Goal: Task Accomplishment & Management: Use online tool/utility

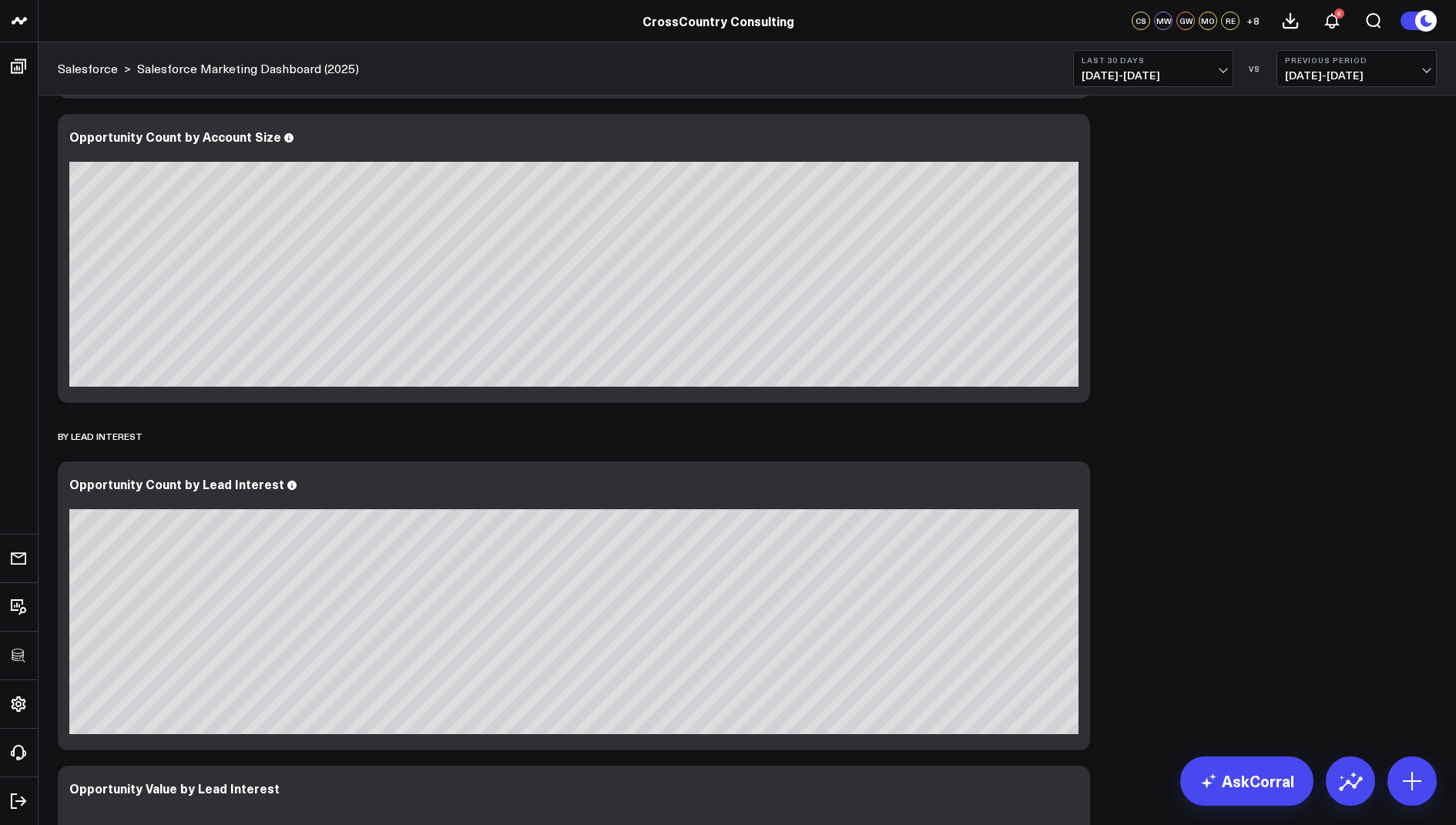
scroll to position [1296, 0]
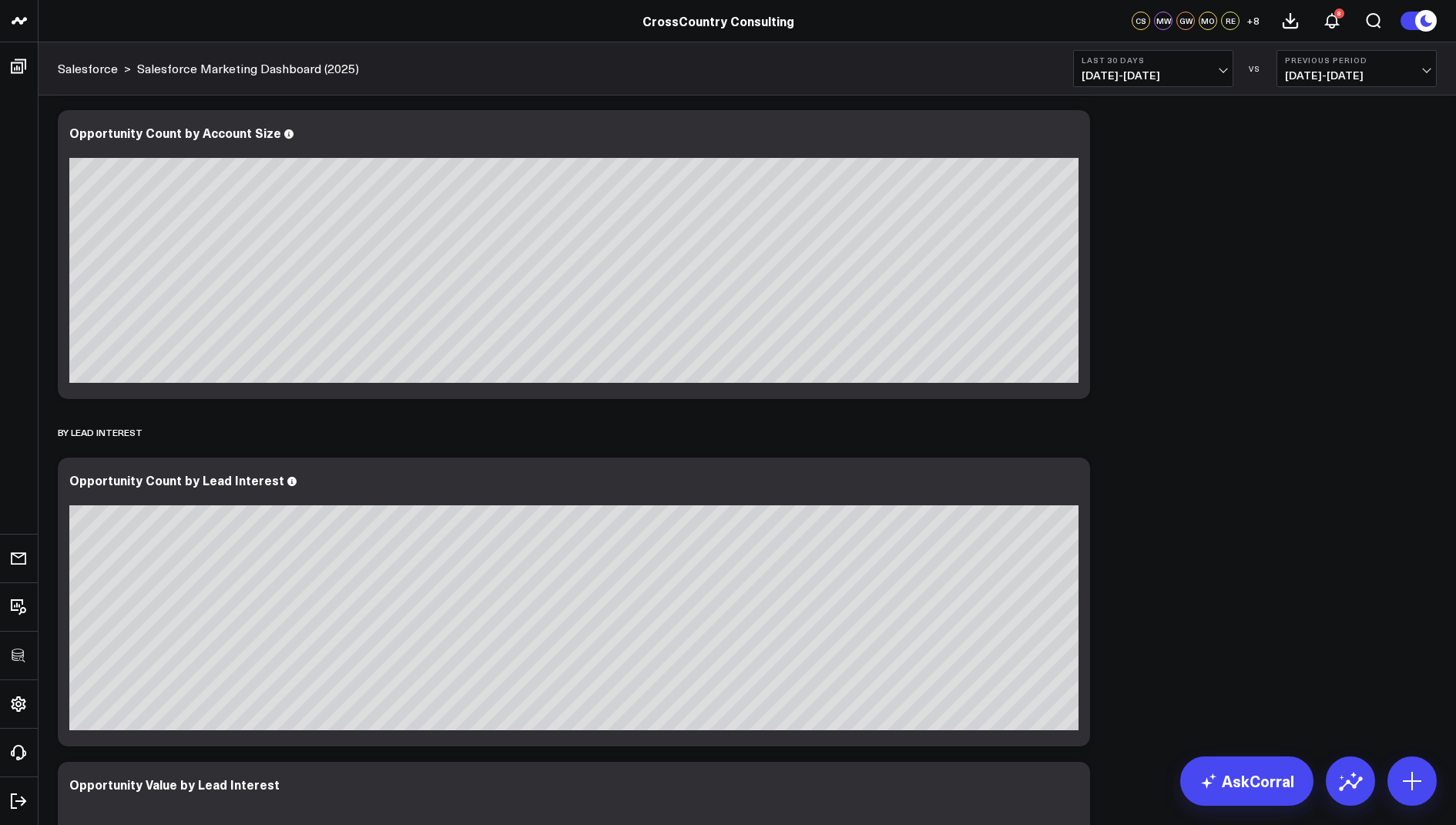
click at [1420, 25] on icon at bounding box center [1425, 20] width 17 height 17
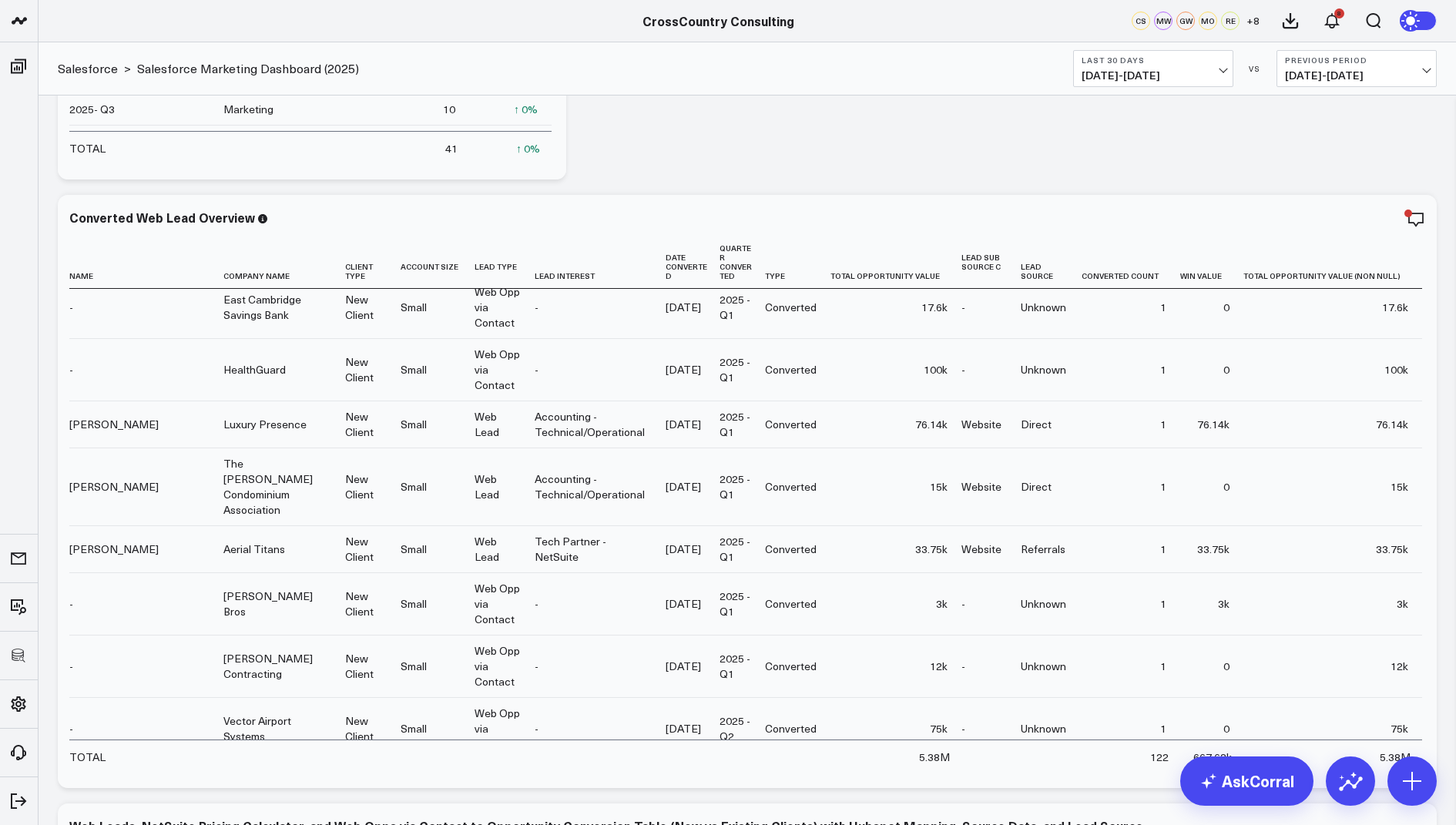
scroll to position [9, 0]
click at [1417, 225] on icon at bounding box center [1415, 219] width 19 height 19
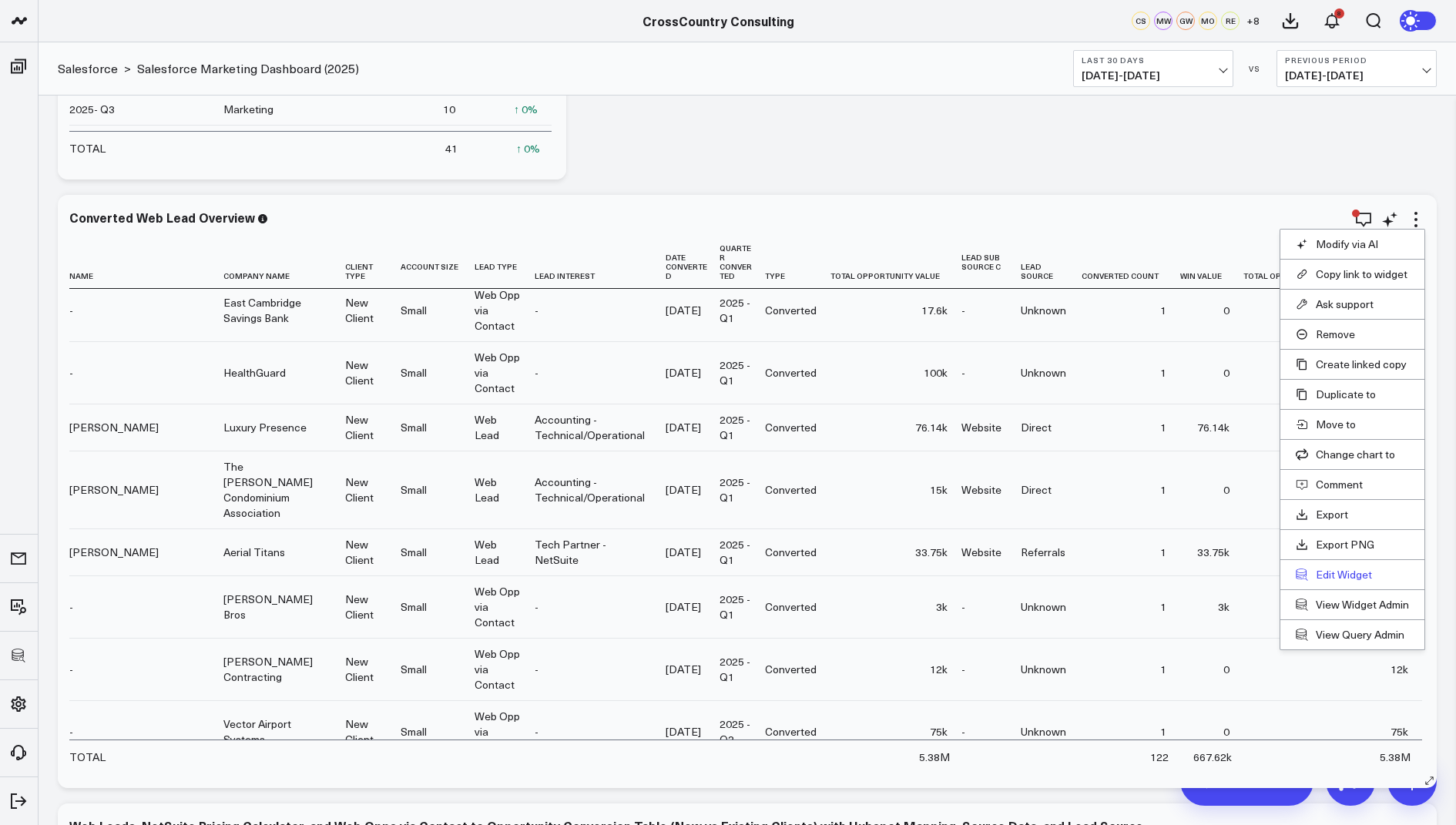
click at [1334, 569] on button "Edit Widget" at bounding box center [1353, 575] width 113 height 14
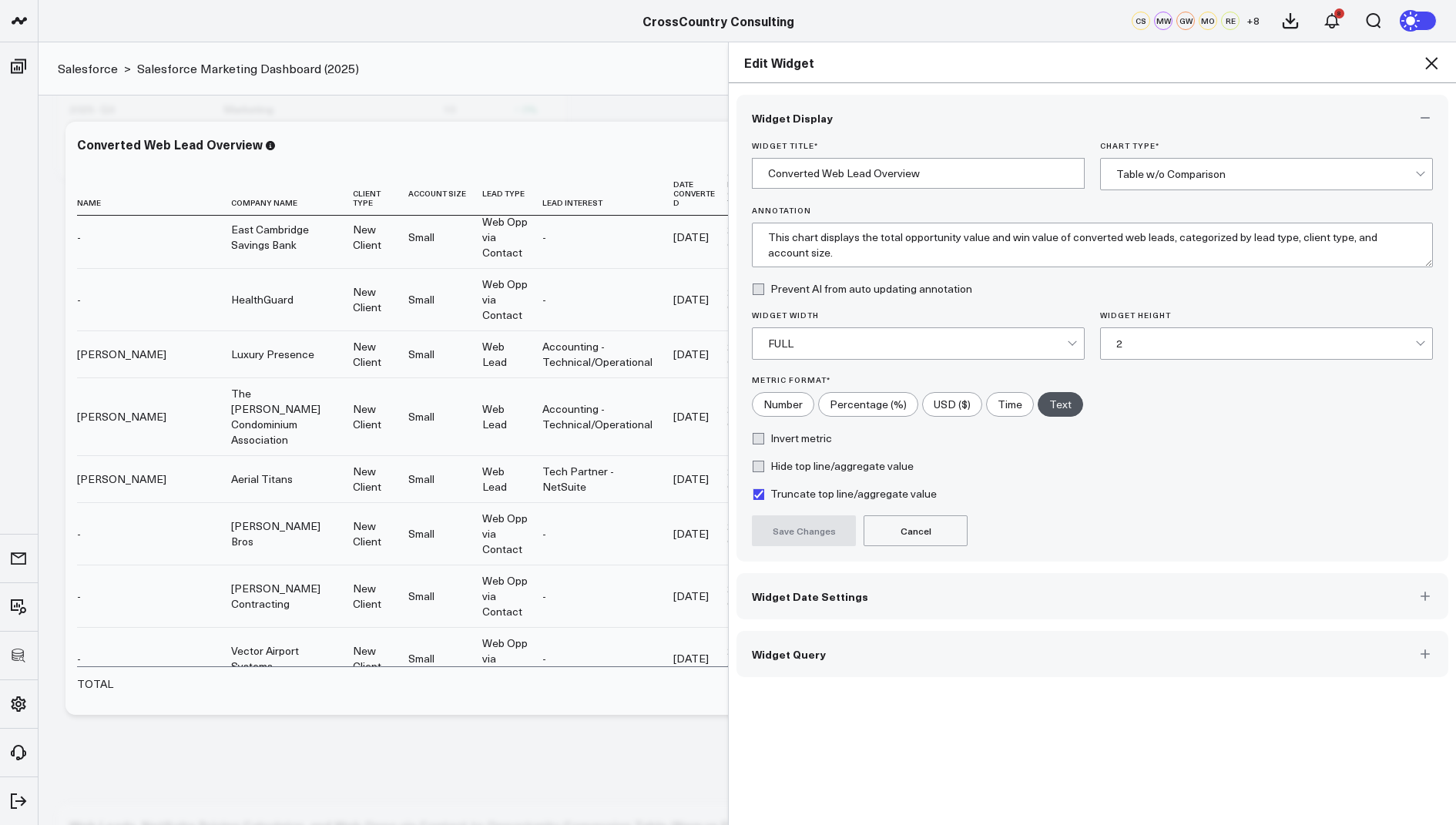
click at [772, 664] on button "Widget Query" at bounding box center [1092, 653] width 712 height 47
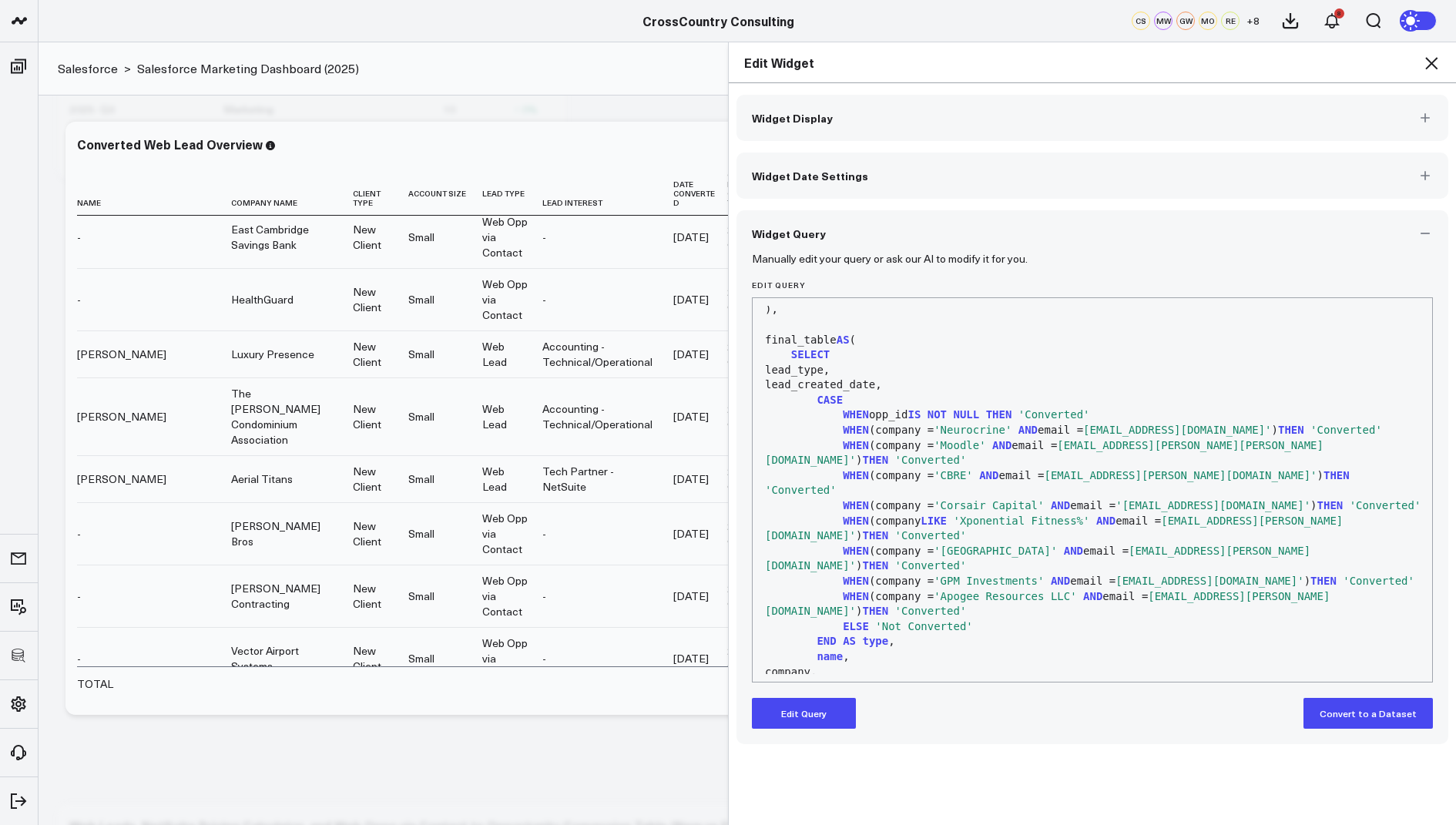
scroll to position [1552, 0]
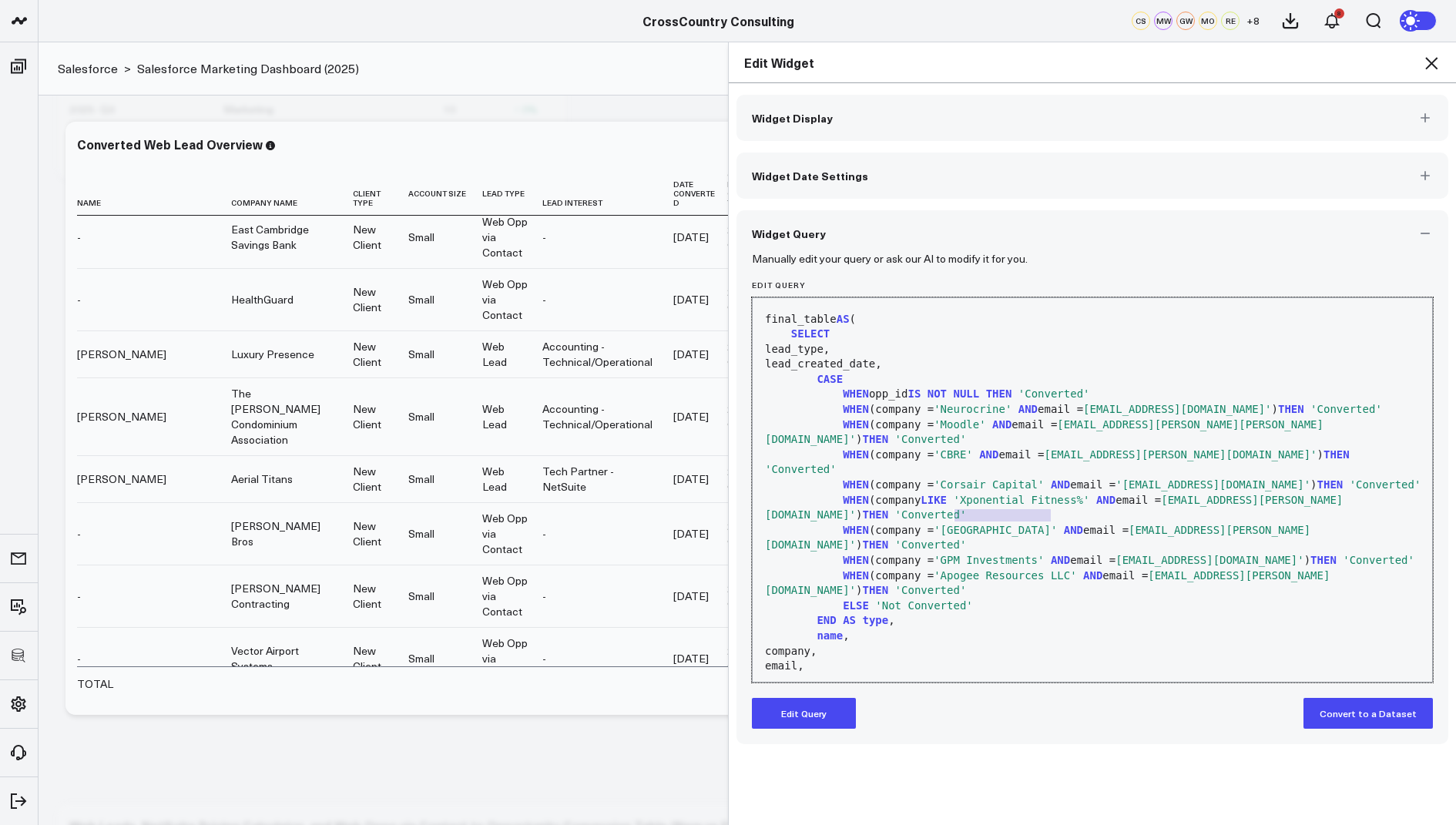
drag, startPoint x: 1049, startPoint y: 514, endPoint x: 952, endPoint y: 512, distance: 97.0
click at [952, 554] on span "'GPM Investments'" at bounding box center [988, 560] width 110 height 12
copy span "GPM Investments"
click at [1423, 70] on icon at bounding box center [1431, 63] width 19 height 19
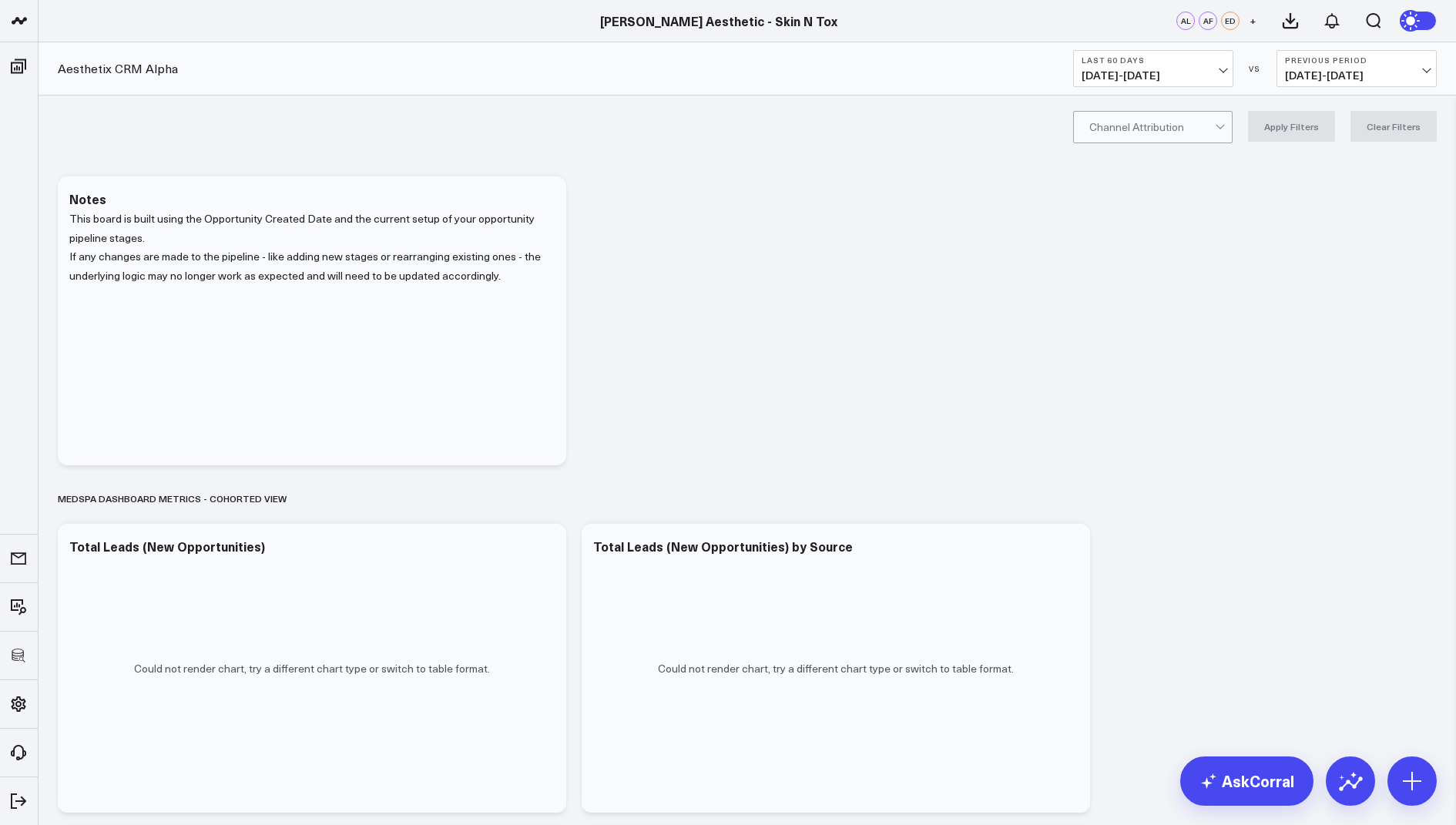
click at [1154, 69] on span "[DATE] - [DATE]" at bounding box center [1153, 75] width 143 height 12
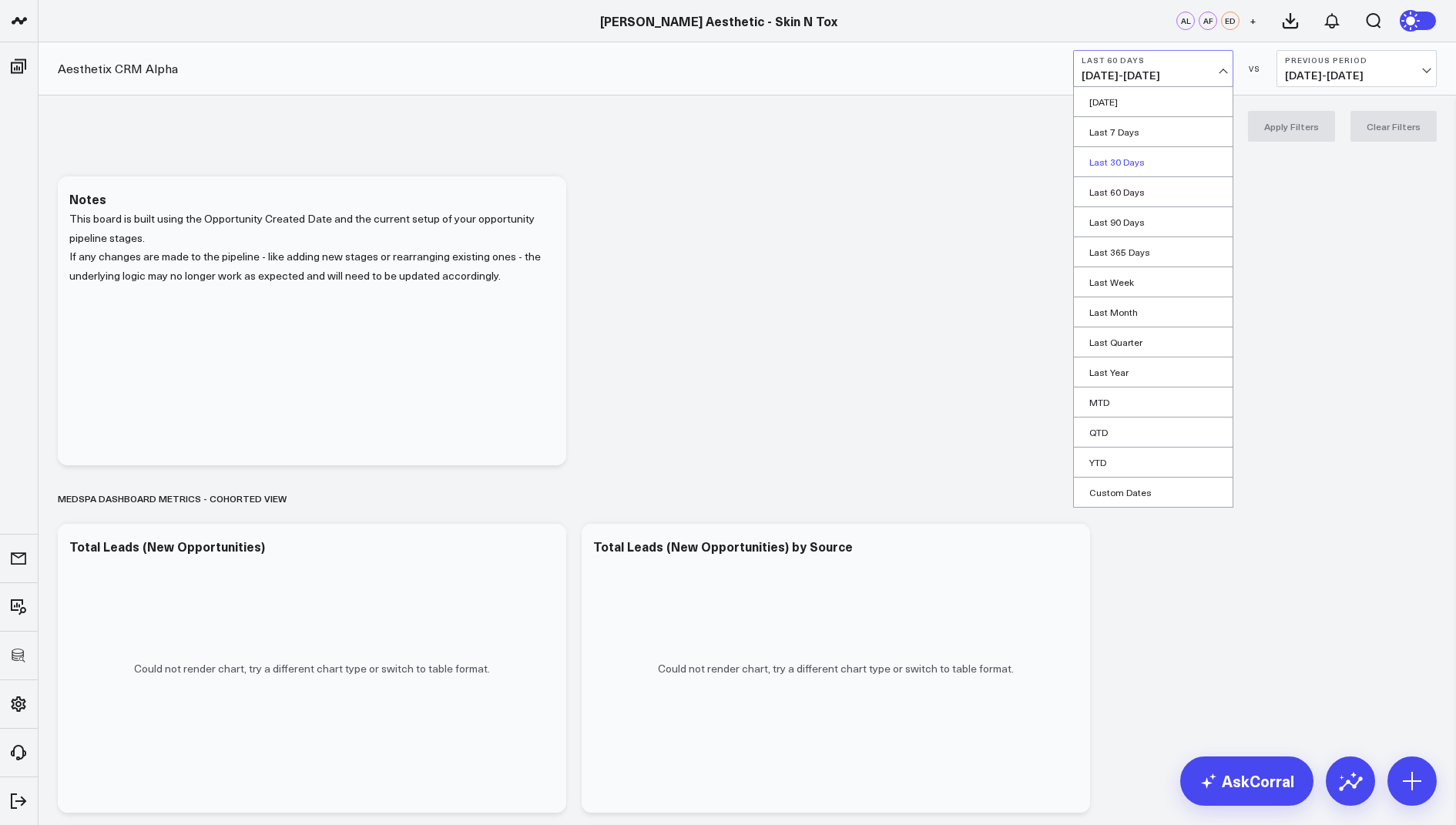
click at [1118, 166] on link "Last 30 Days" at bounding box center [1153, 161] width 159 height 29
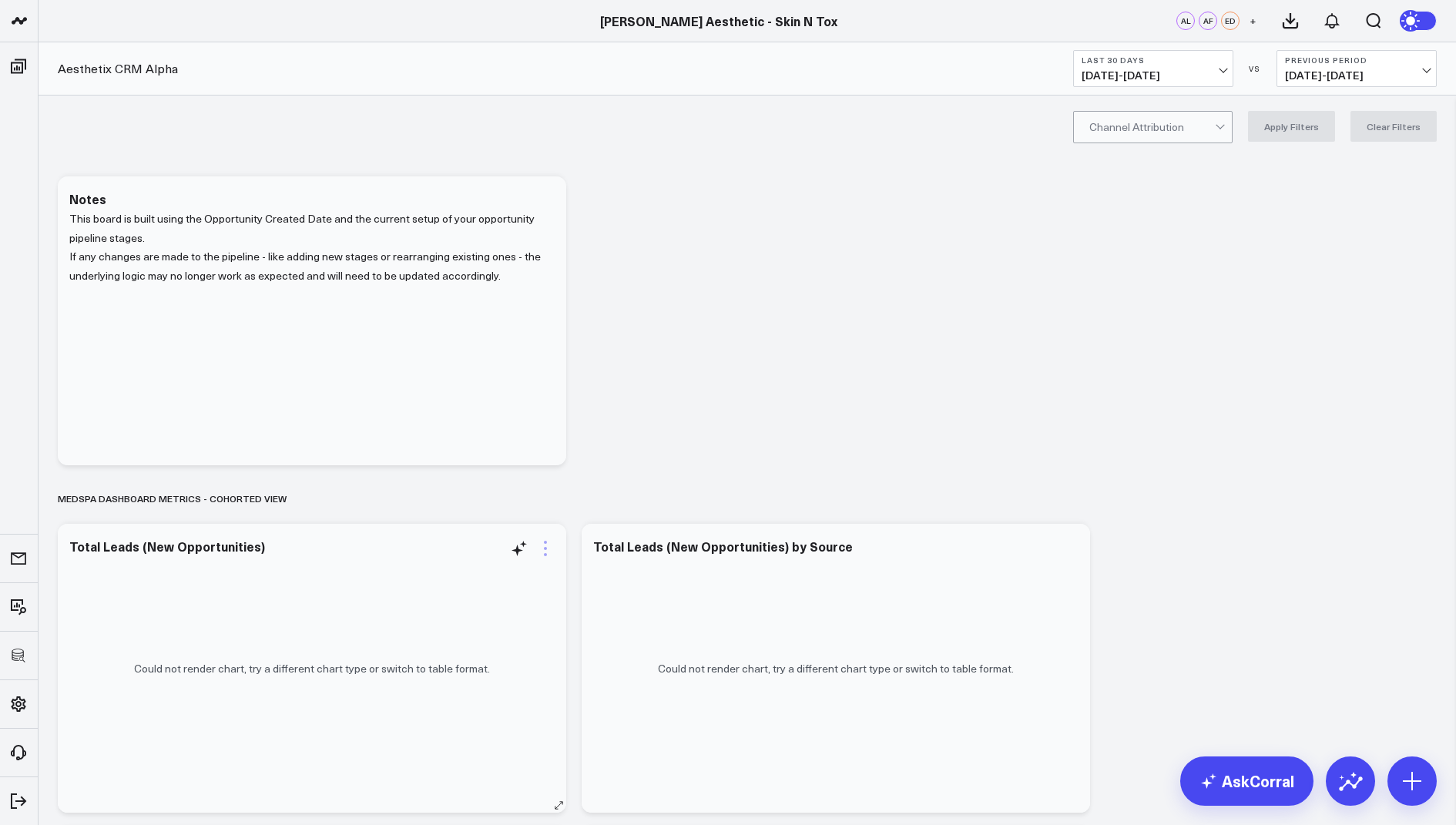
click at [544, 548] on icon at bounding box center [545, 548] width 3 height 3
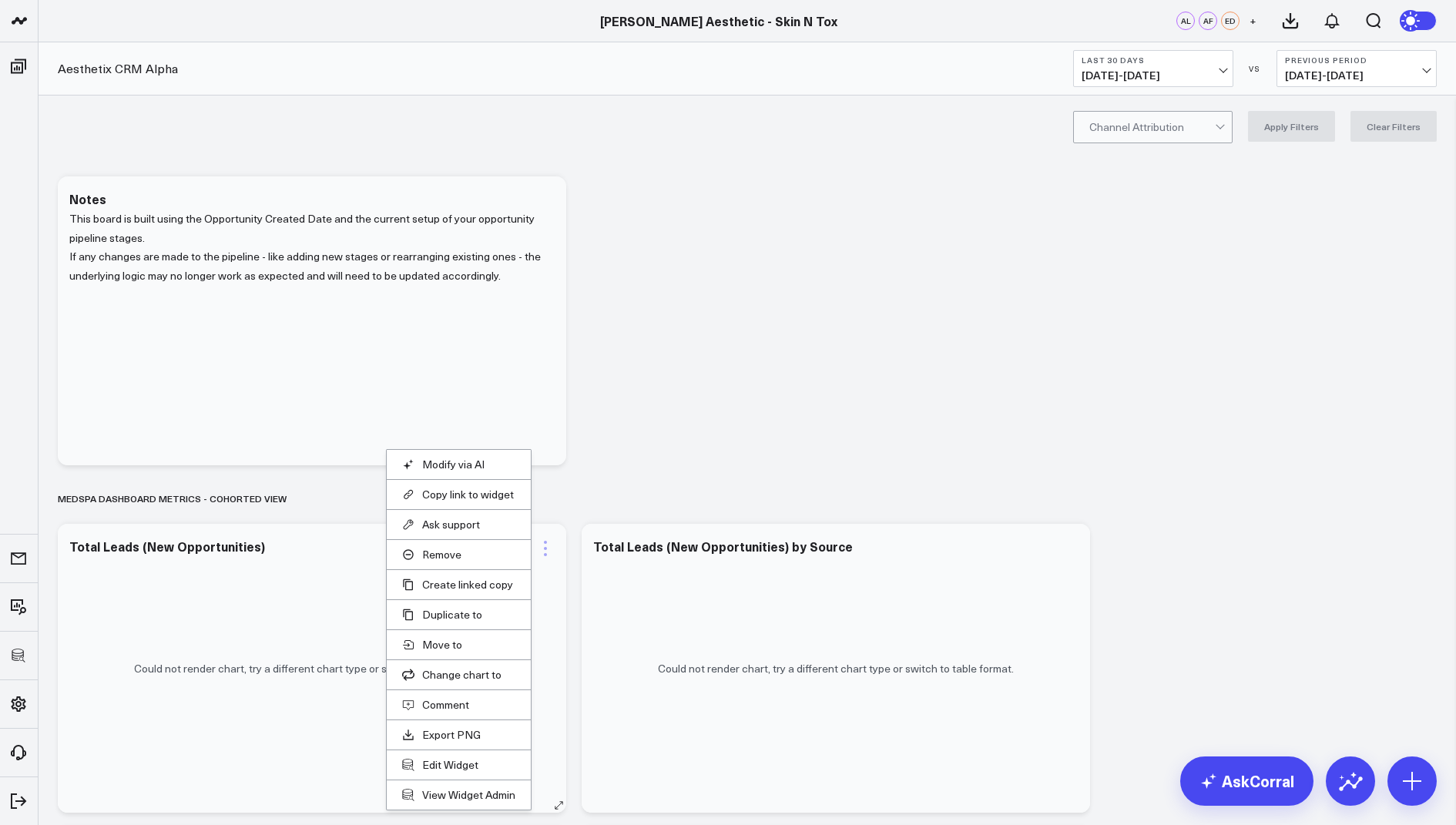
scroll to position [131, 0]
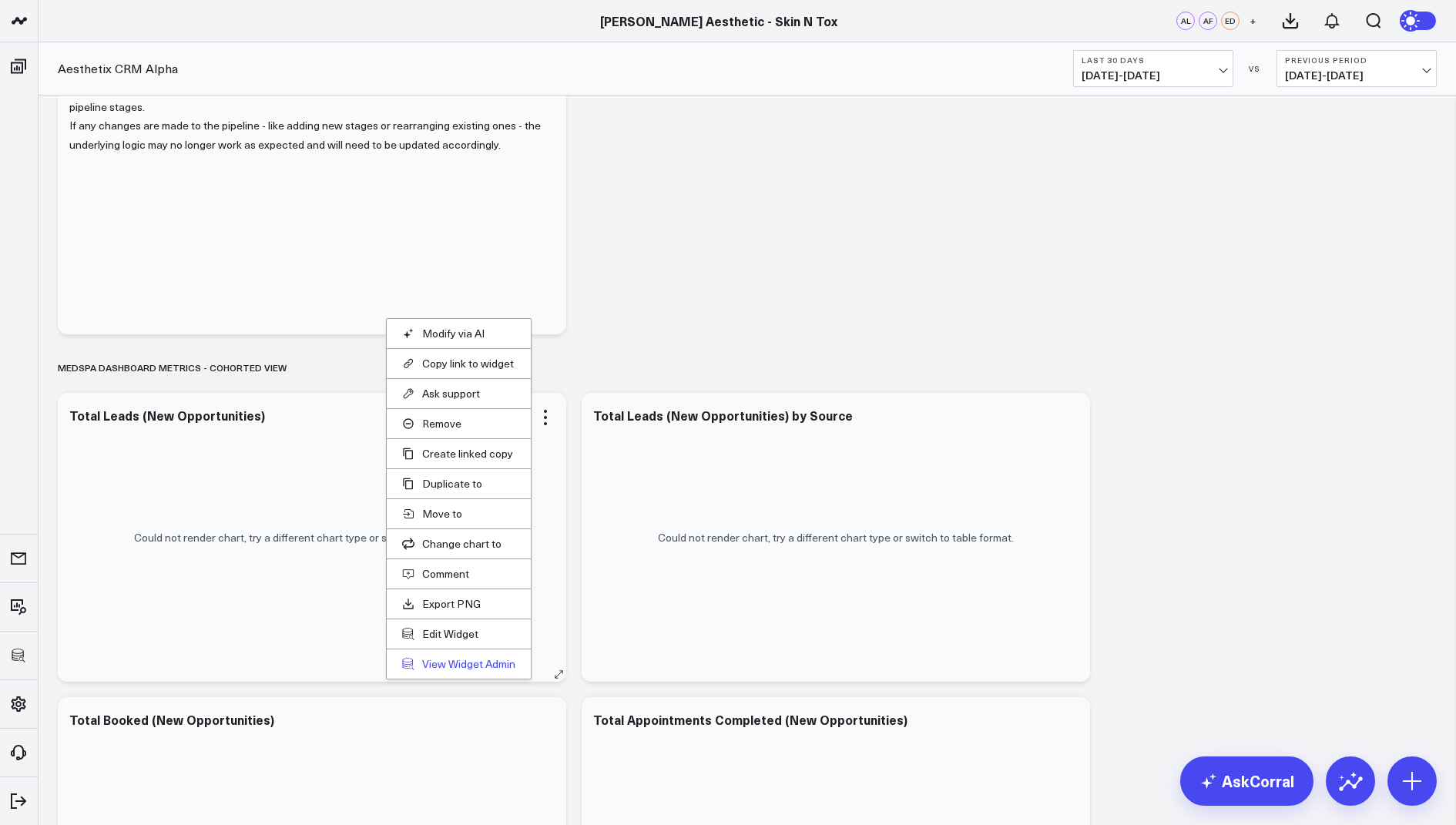
click at [452, 660] on link "View Widget Admin" at bounding box center [459, 664] width 113 height 14
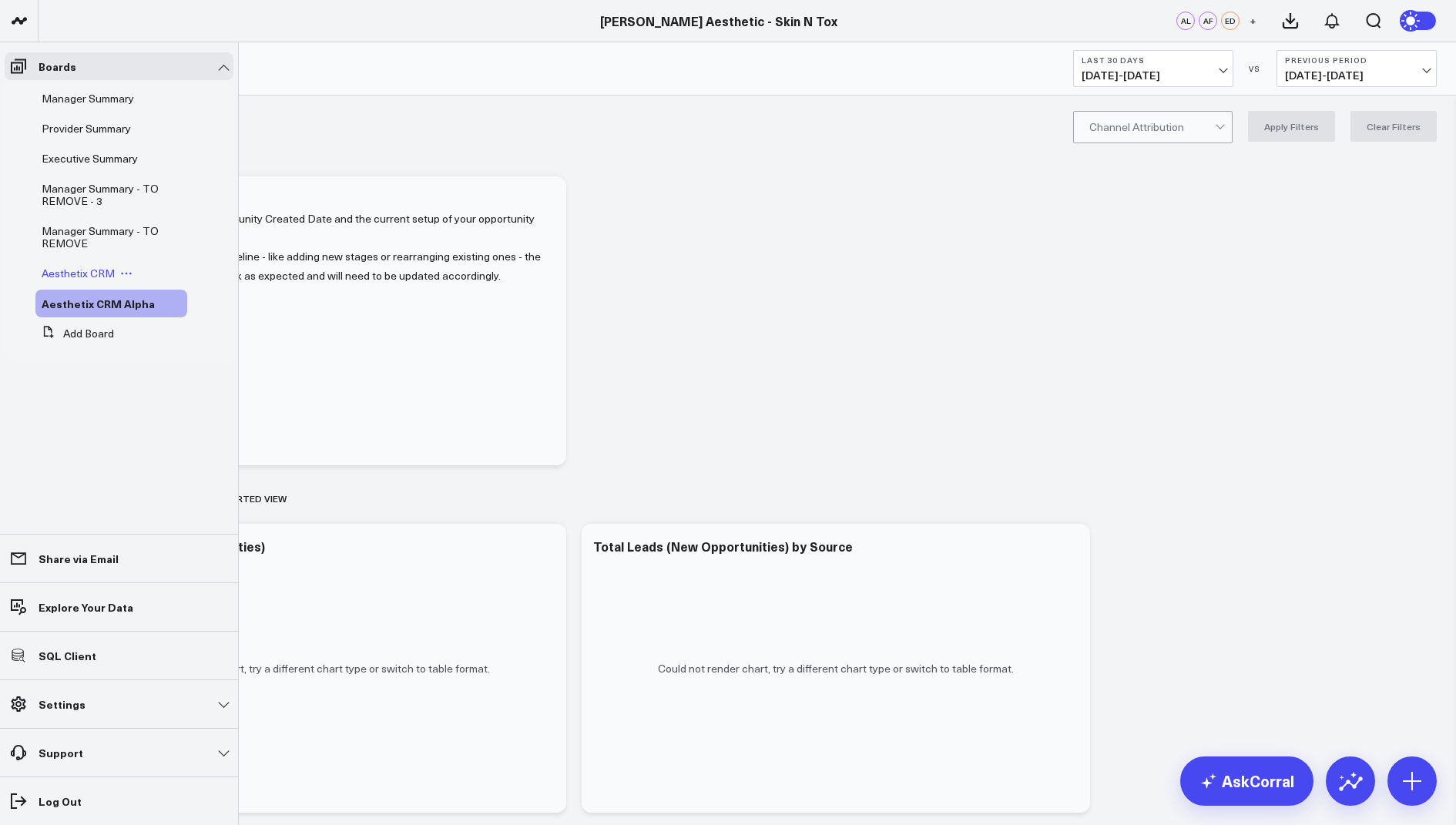
click at [84, 271] on span "Aesthetix CRM" at bounding box center [78, 273] width 73 height 15
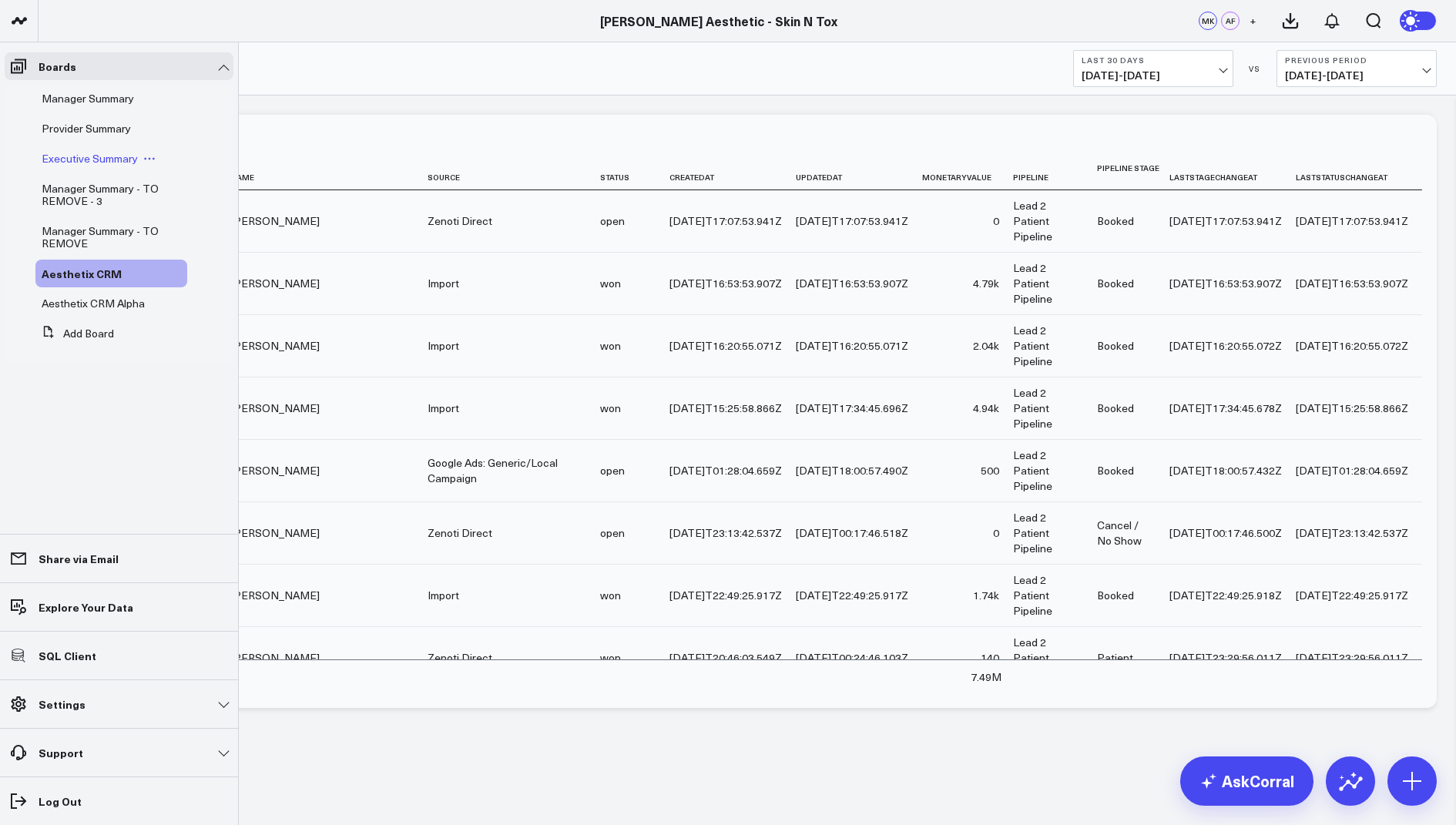
click at [80, 157] on span "Executive Summary" at bounding box center [89, 158] width 96 height 15
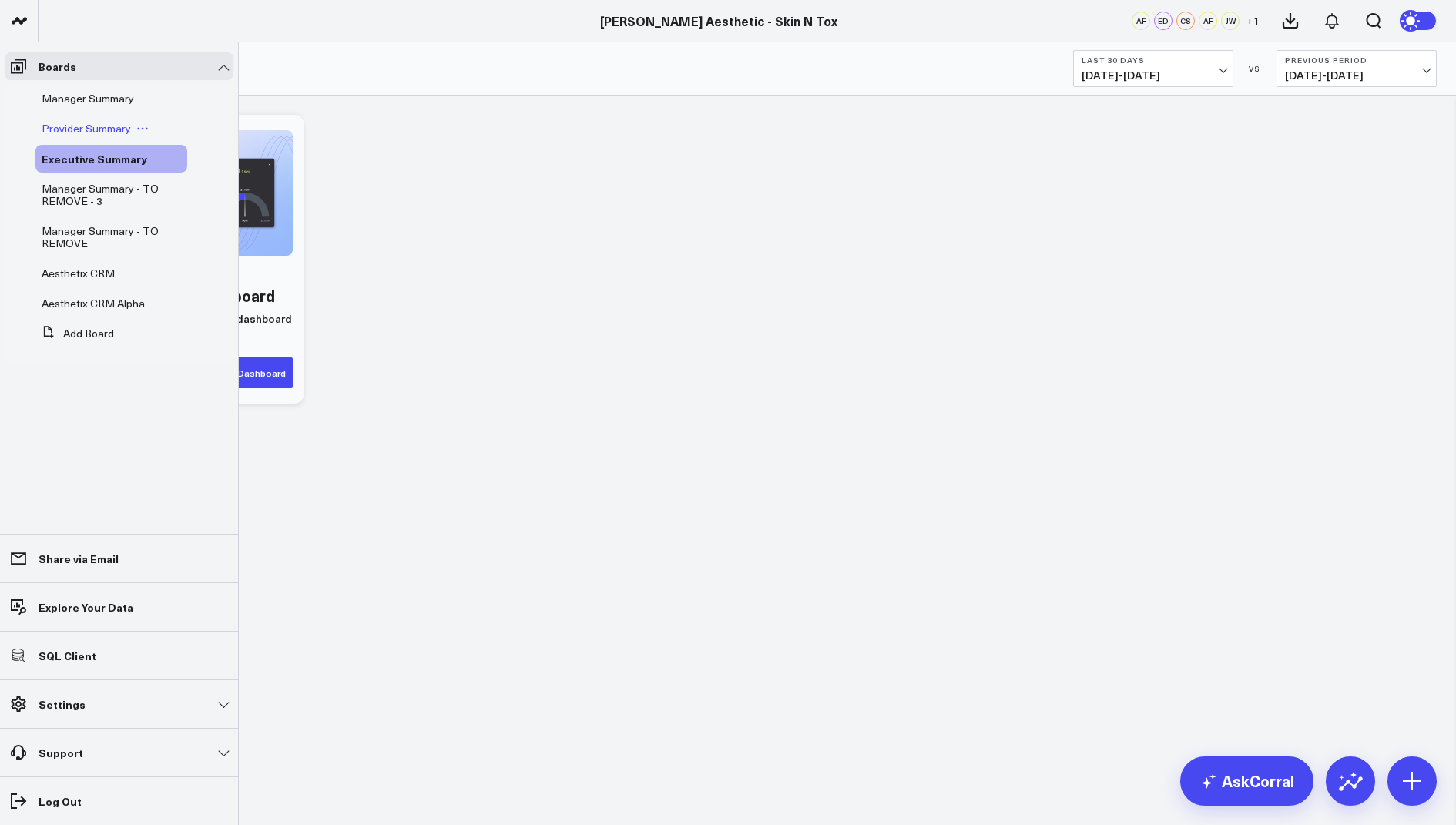
click at [91, 121] on span "Provider Summary" at bounding box center [86, 128] width 89 height 15
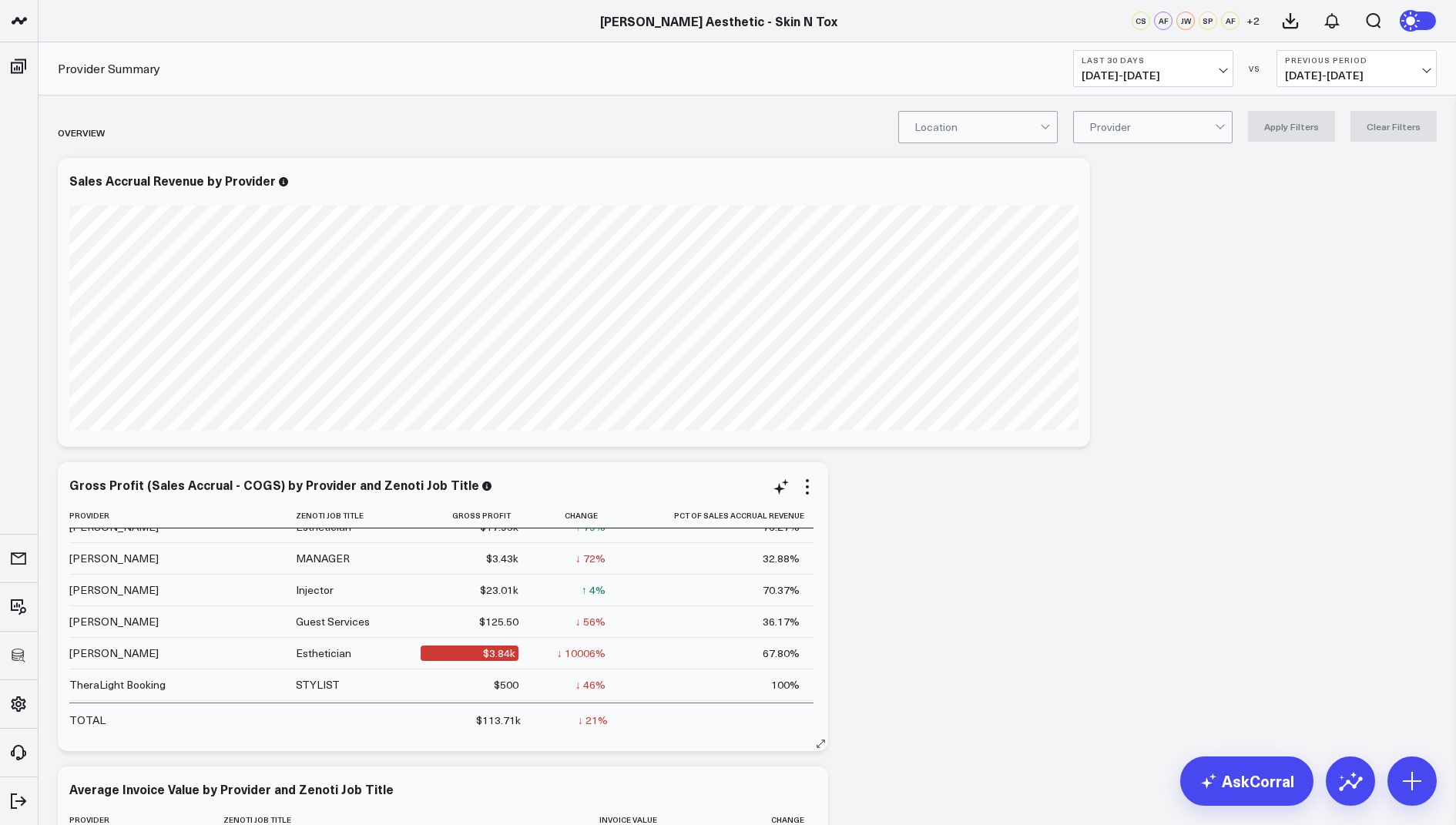
scroll to position [169, 0]
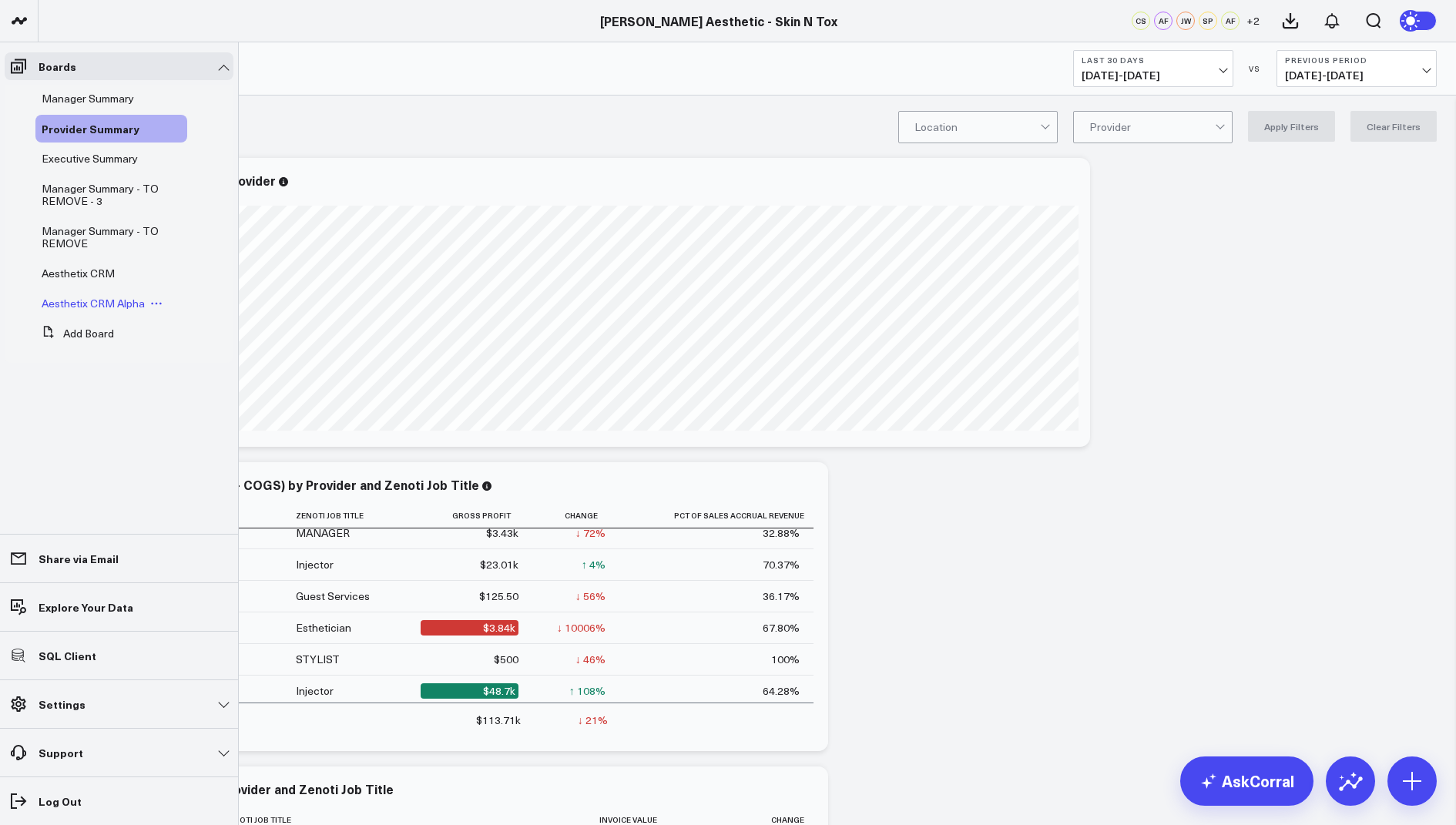
click at [75, 301] on span "Aesthetix CRM Alpha" at bounding box center [93, 303] width 103 height 15
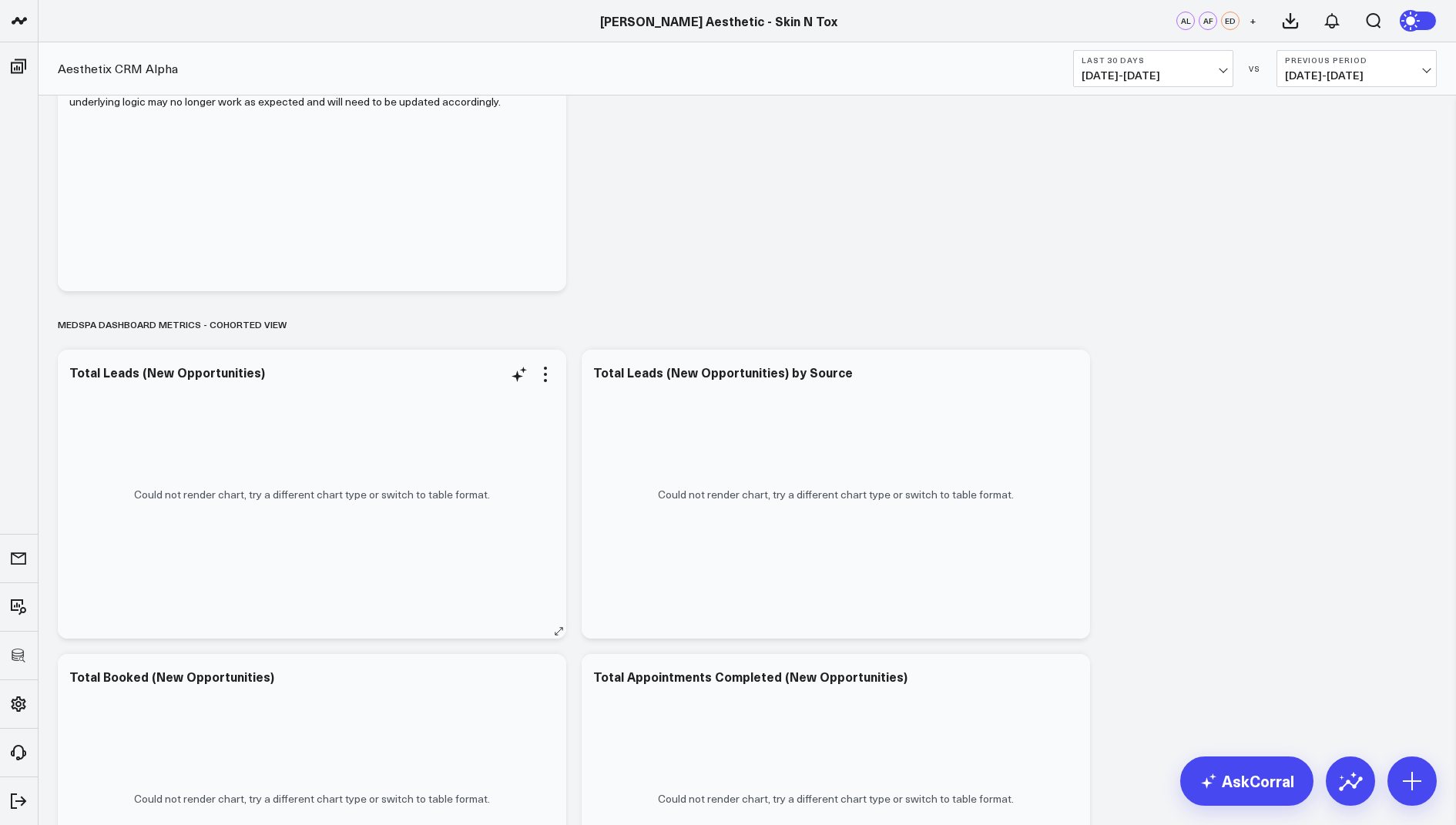
scroll to position [198, 0]
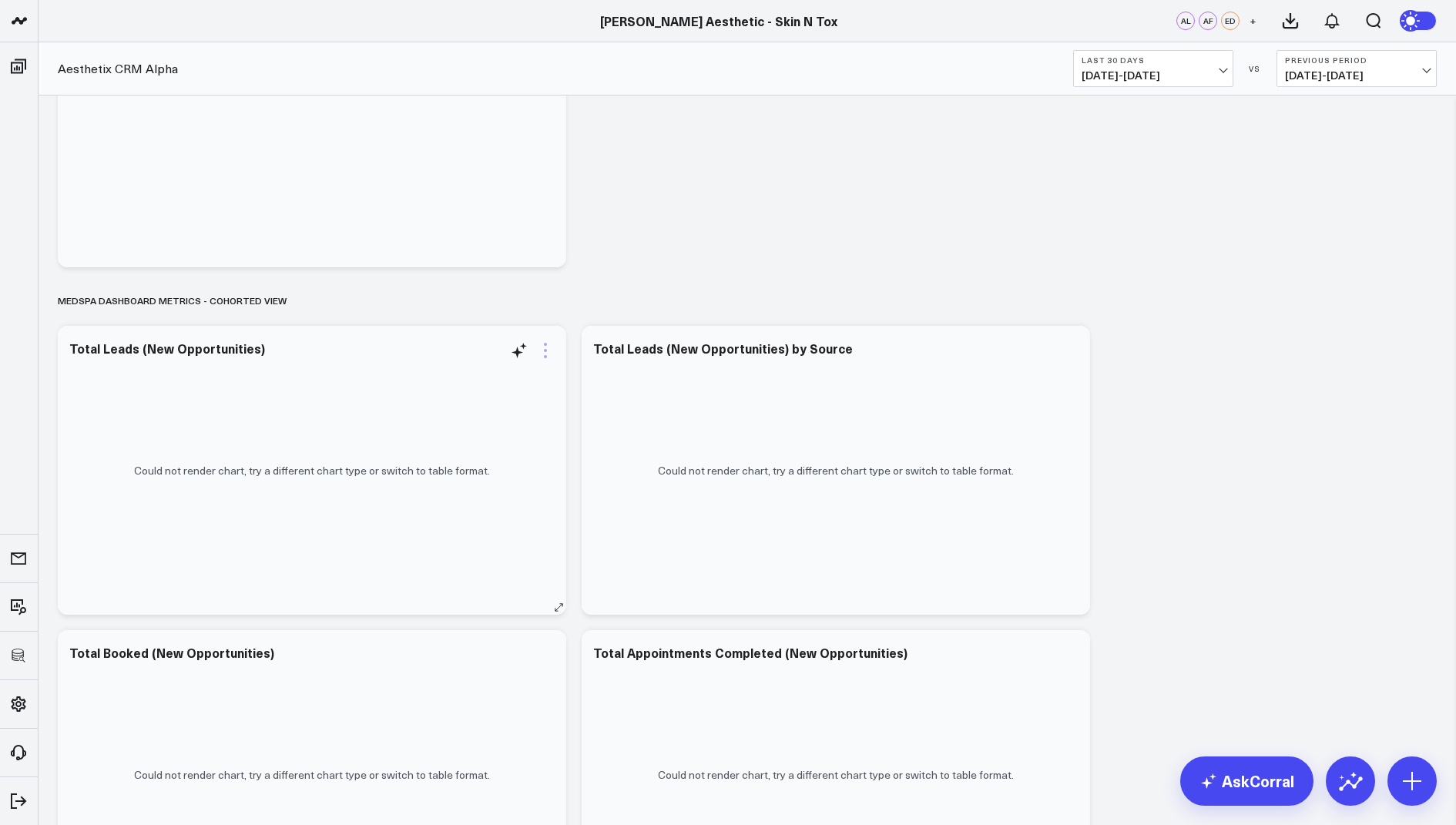
click at [544, 354] on icon at bounding box center [545, 350] width 19 height 19
click at [463, 674] on button "Edit Widget" at bounding box center [482, 675] width 113 height 14
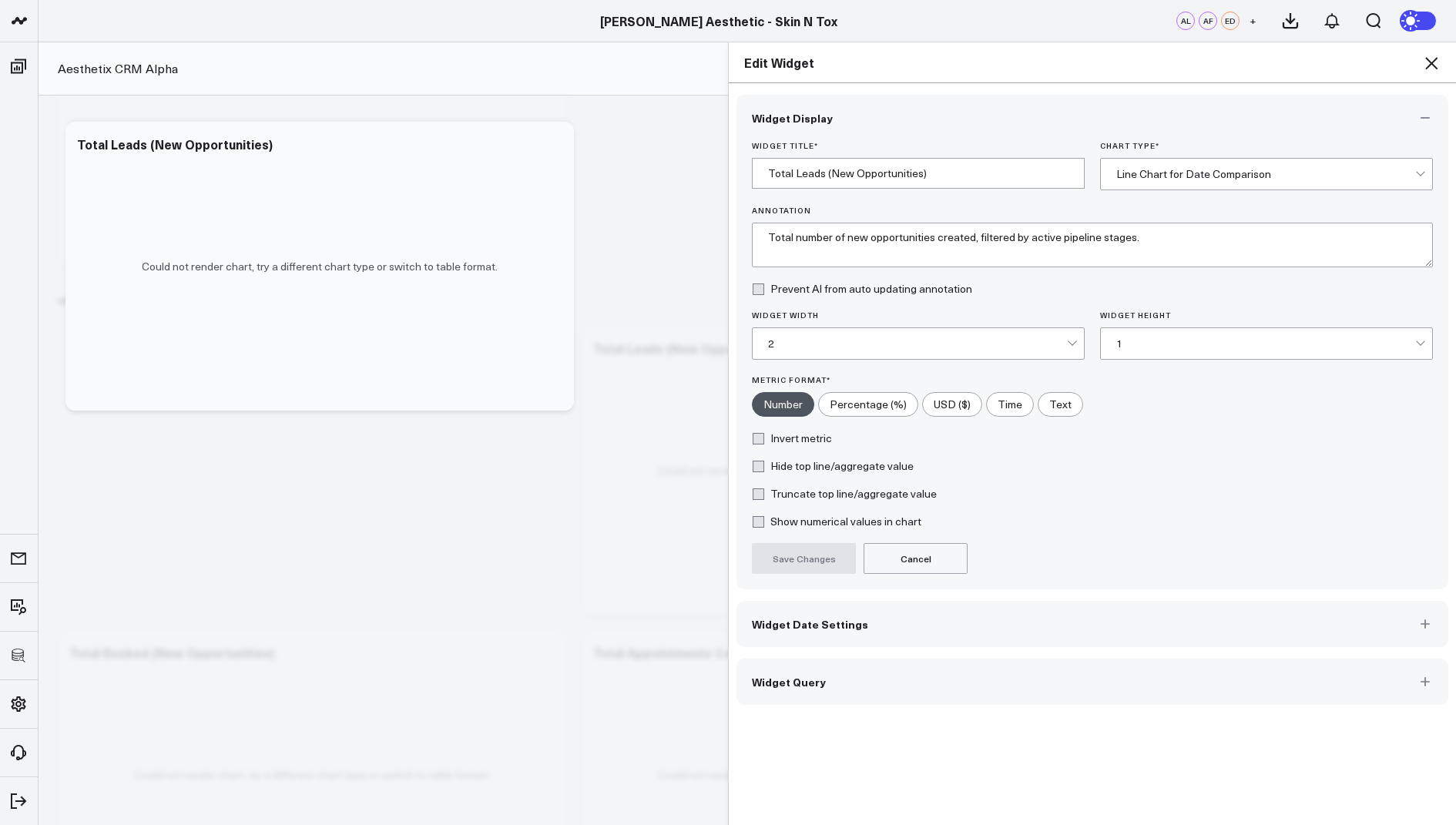
click at [797, 675] on span "Widget Query" at bounding box center [789, 681] width 73 height 12
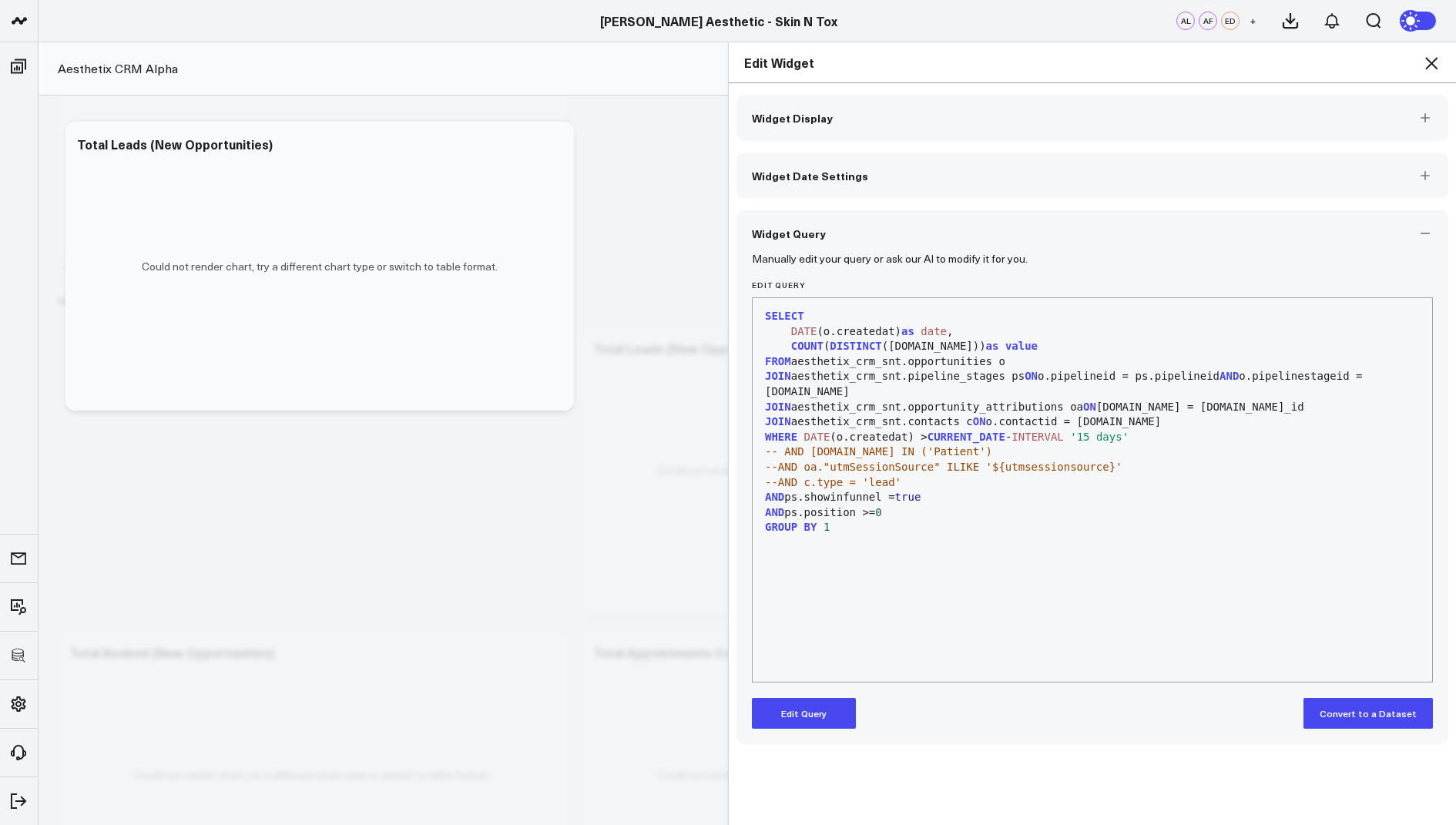
click at [960, 549] on div "SELECT DATE (o.createdat) as date , COUNT ( DISTINCT (o.id)) as value FROM aest…" at bounding box center [1092, 489] width 664 height 368
click at [768, 493] on span "AND" at bounding box center [774, 496] width 19 height 12
click at [804, 709] on button "Edit Query" at bounding box center [803, 713] width 104 height 31
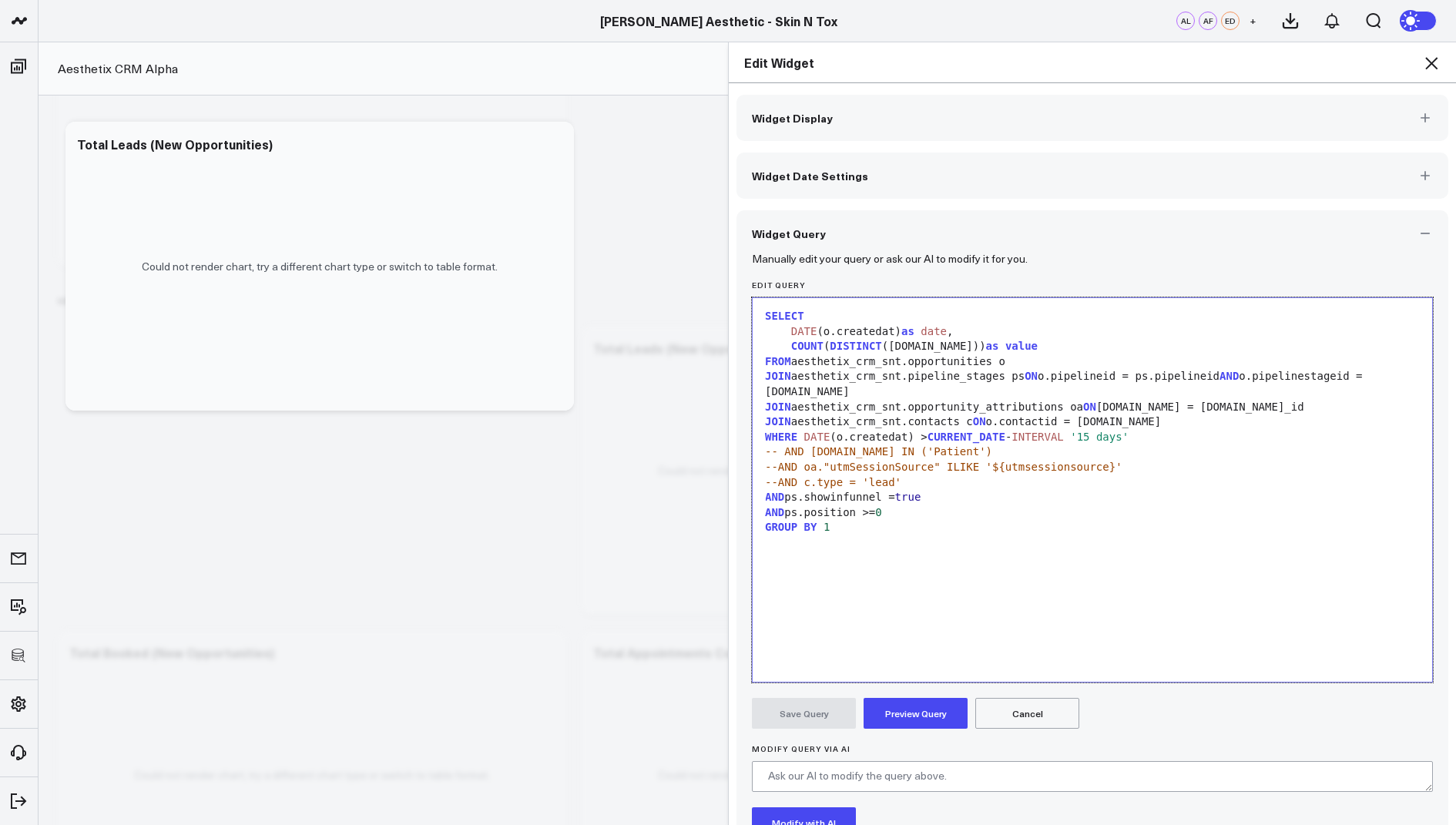
click at [765, 496] on span "AND" at bounding box center [774, 496] width 19 height 12
click at [900, 707] on button "Preview Query" at bounding box center [916, 713] width 104 height 31
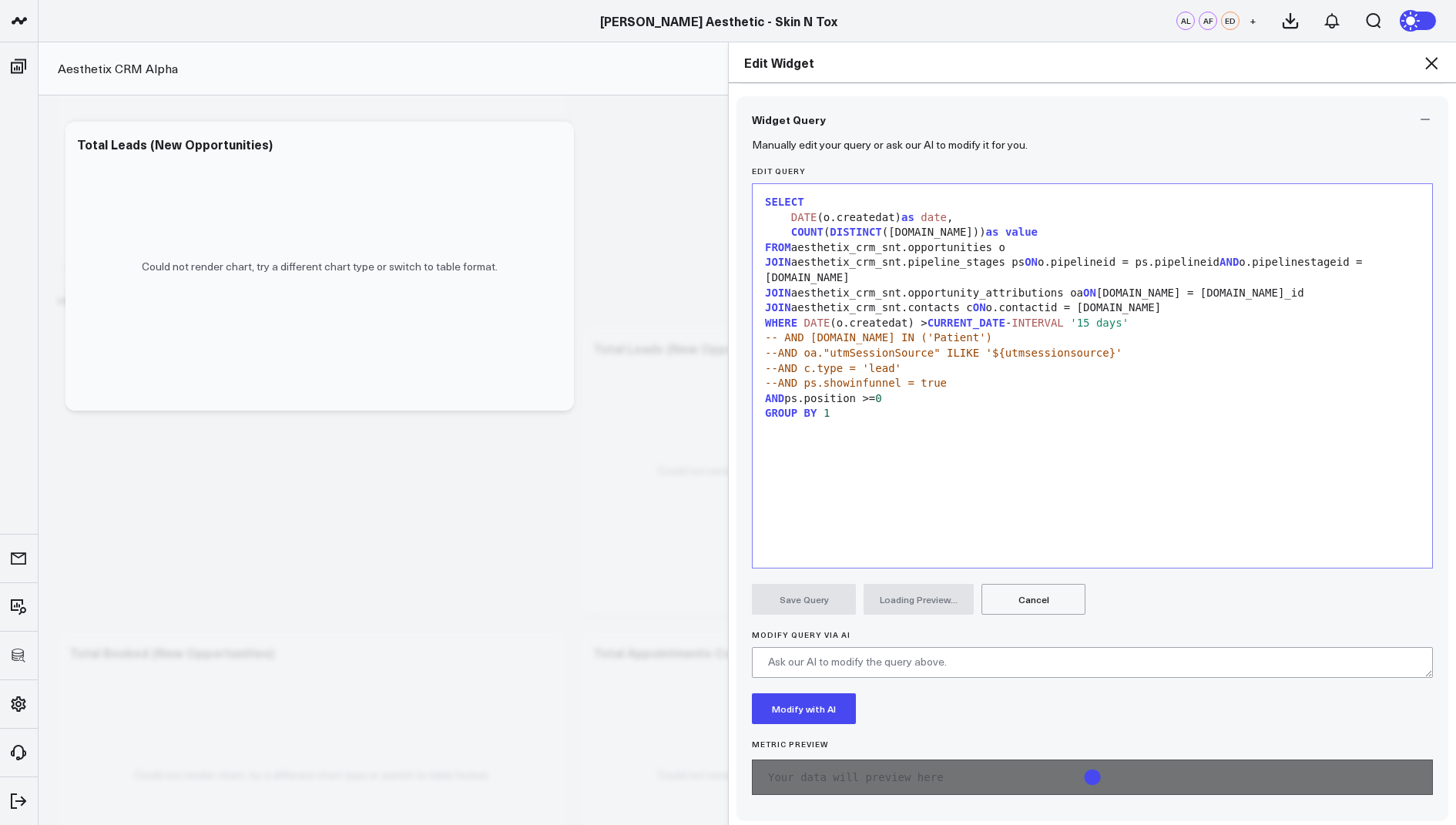
scroll to position [118, 0]
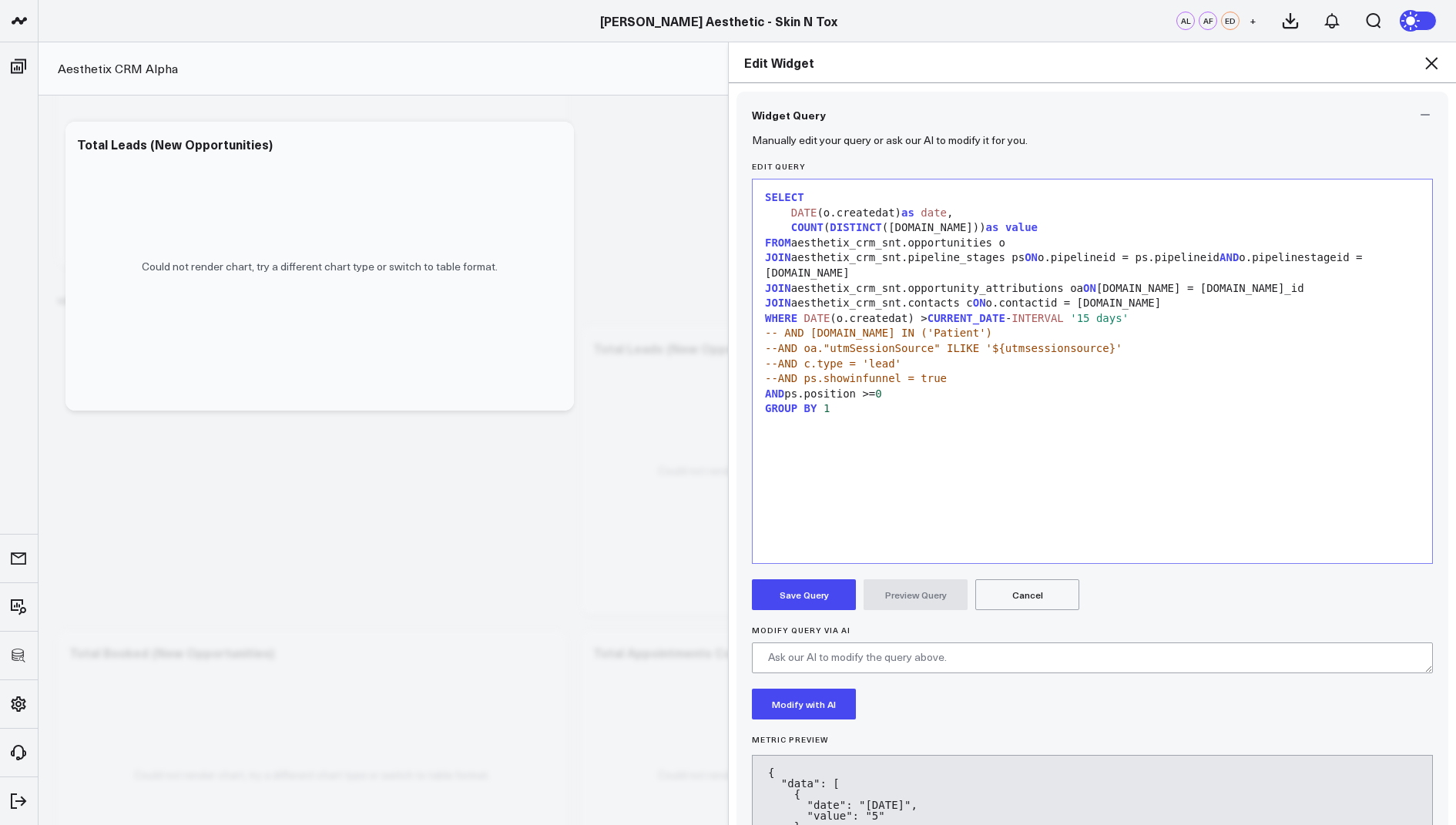
click at [785, 603] on button "Save Query" at bounding box center [803, 594] width 104 height 31
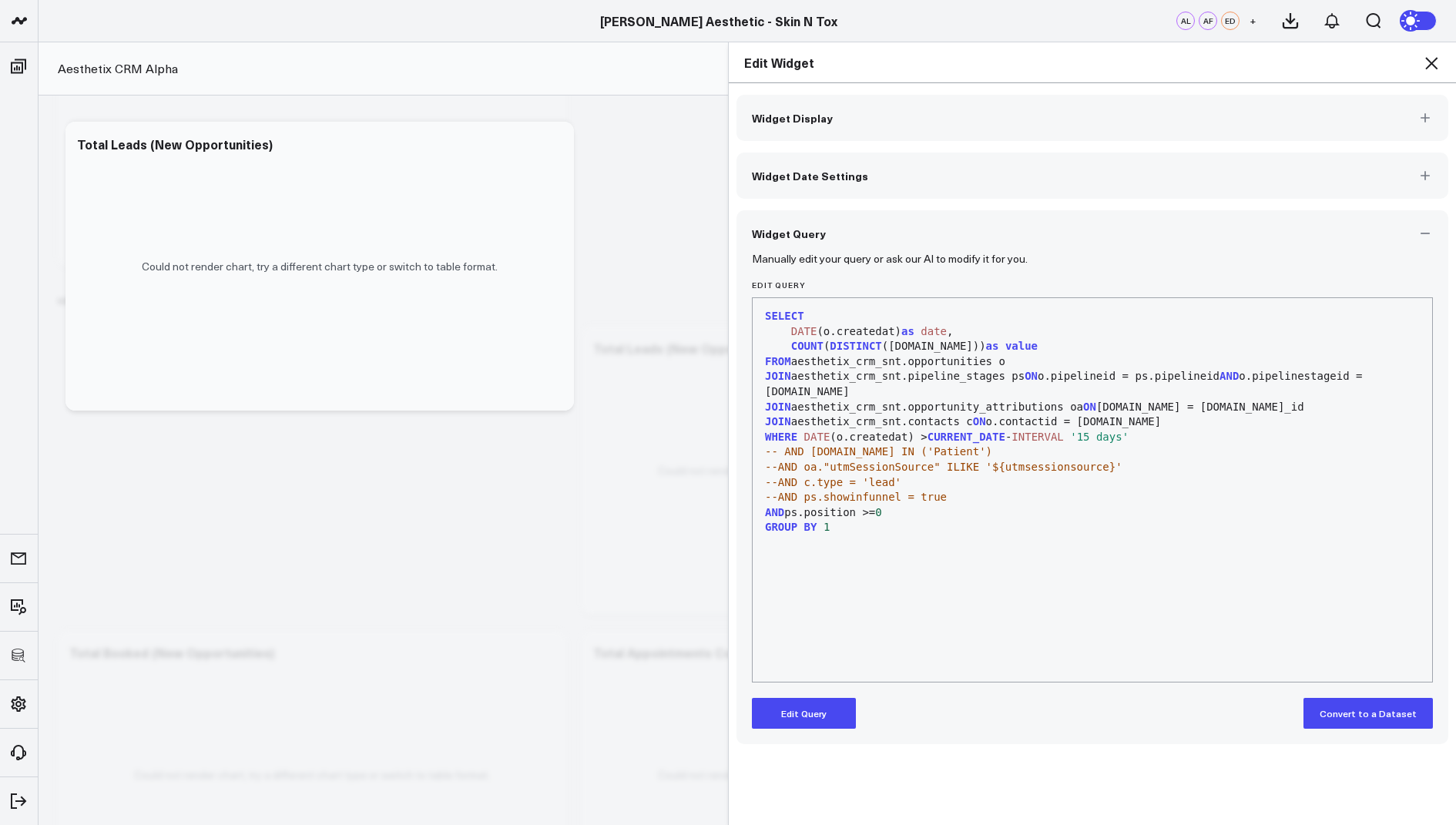
click at [1428, 66] on icon at bounding box center [1431, 63] width 12 height 12
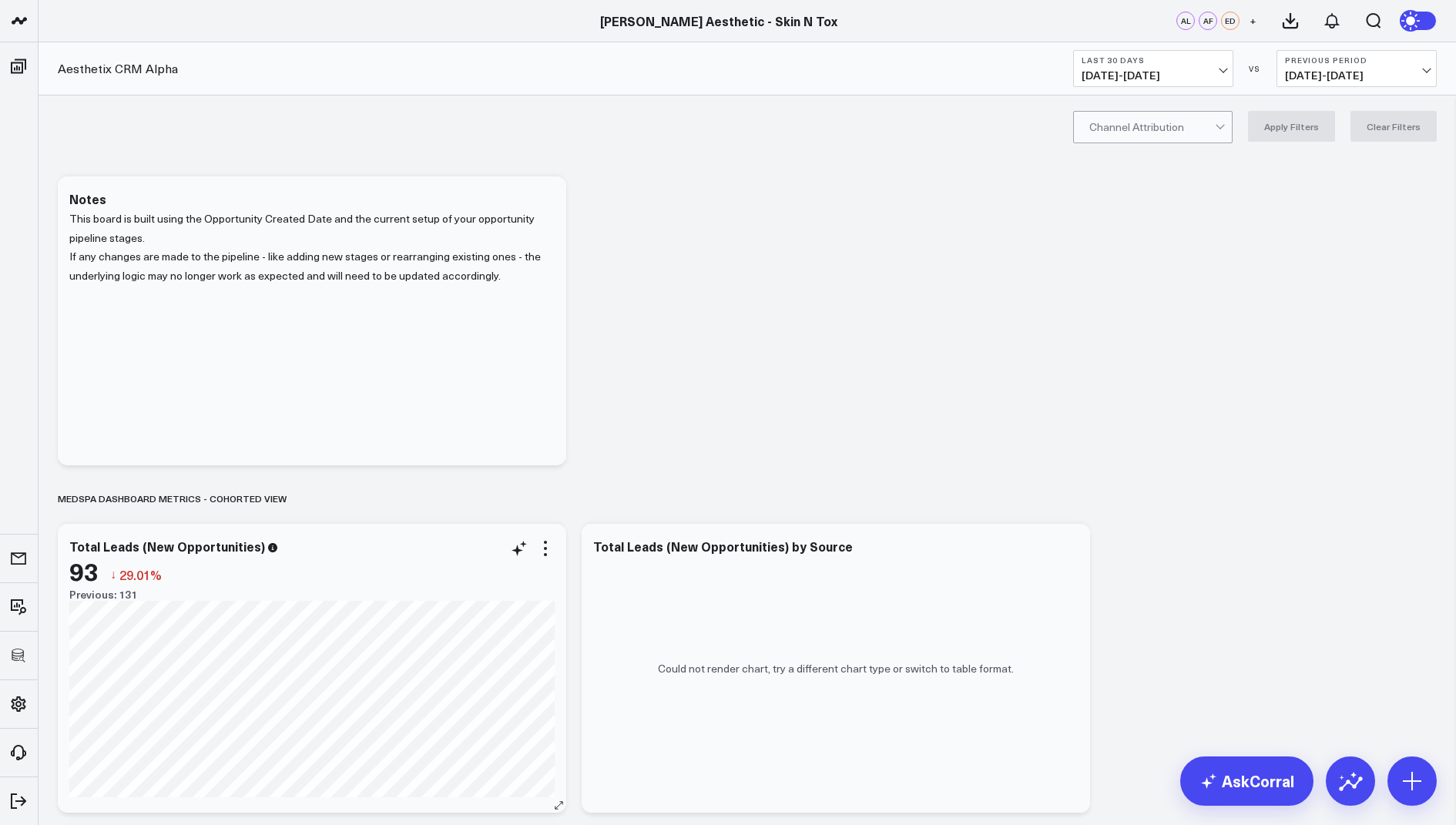
scroll to position [39, 0]
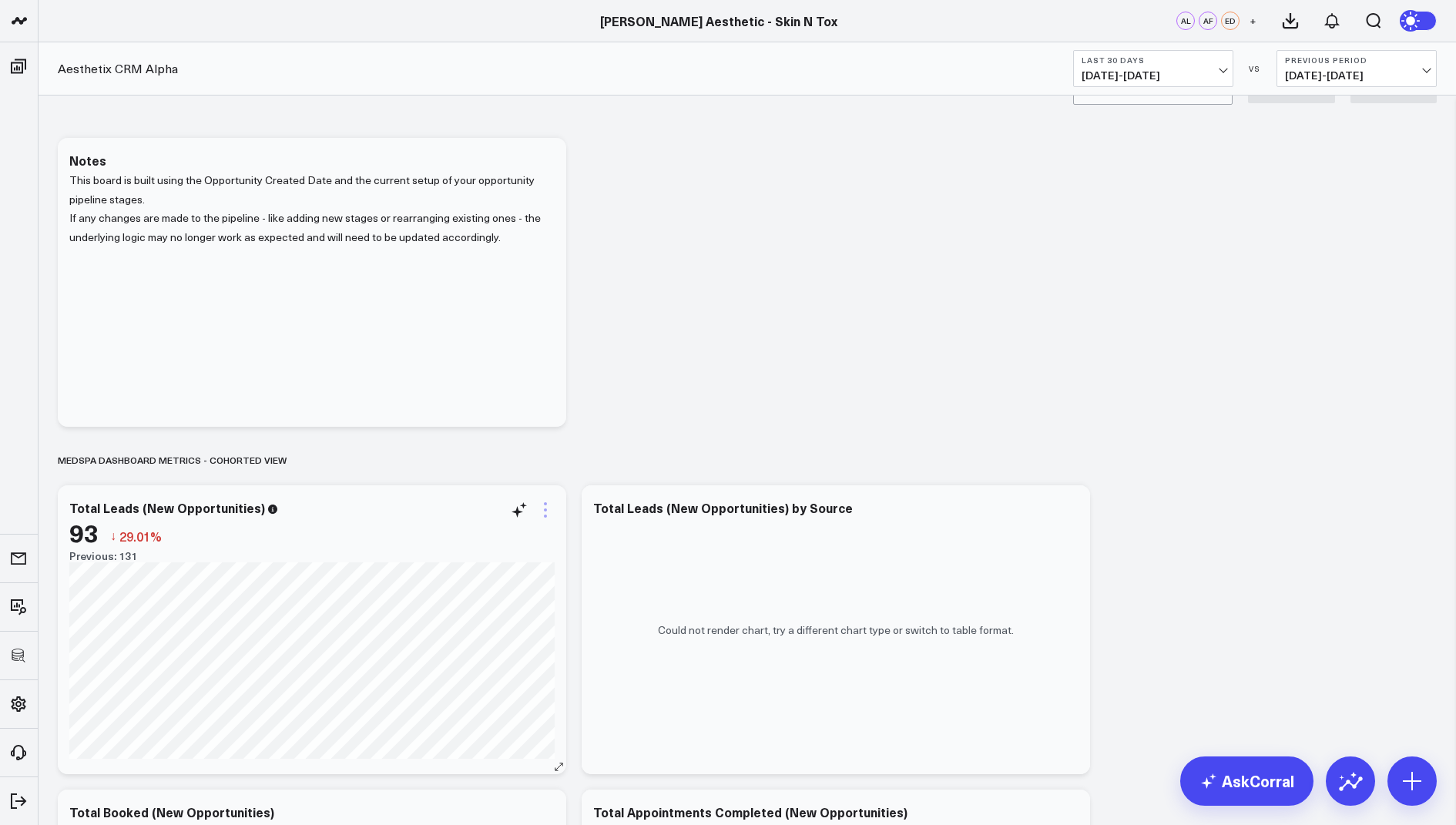
click at [551, 505] on icon at bounding box center [545, 509] width 19 height 19
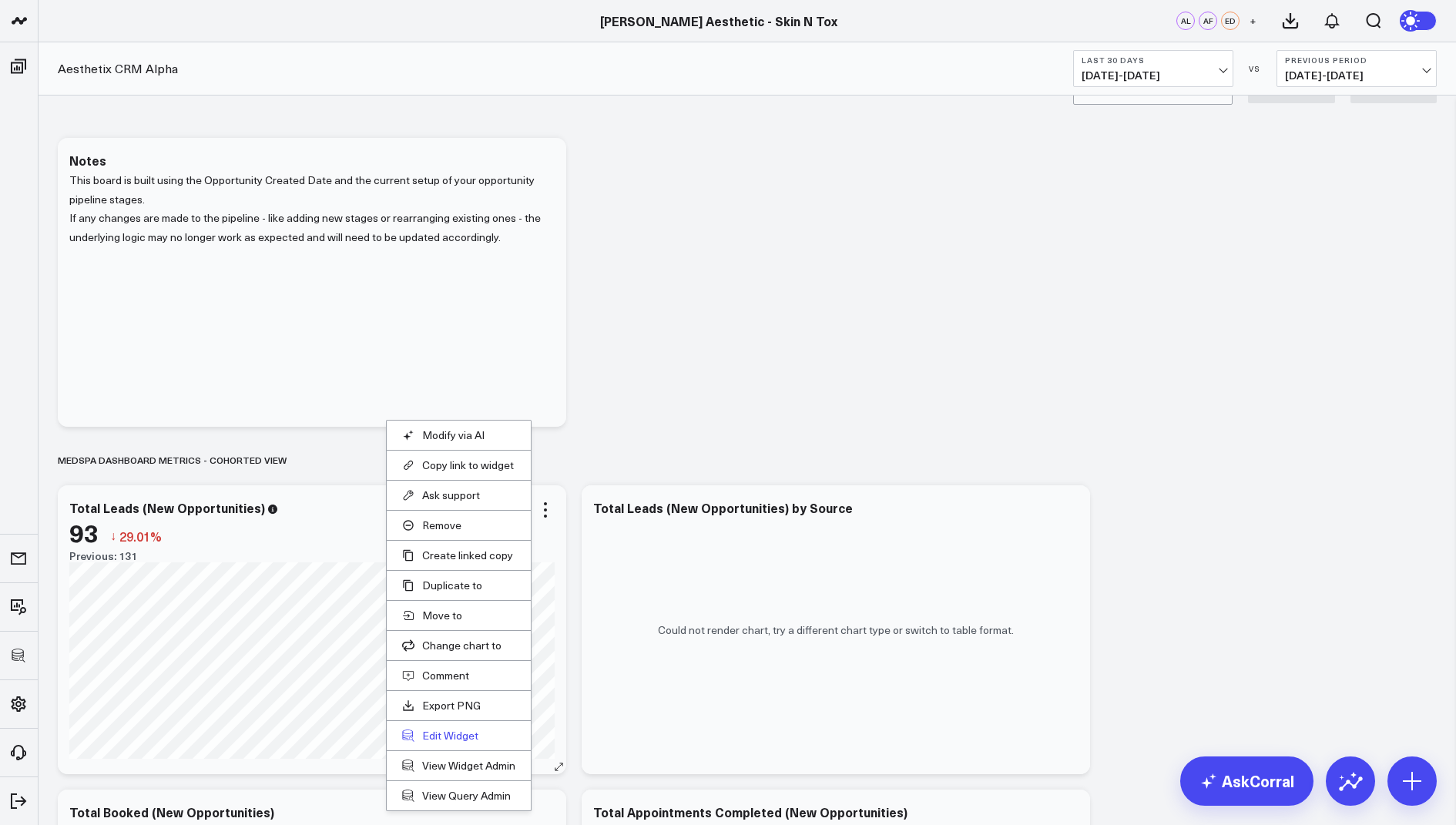
click at [452, 736] on button "Edit Widget" at bounding box center [459, 736] width 113 height 14
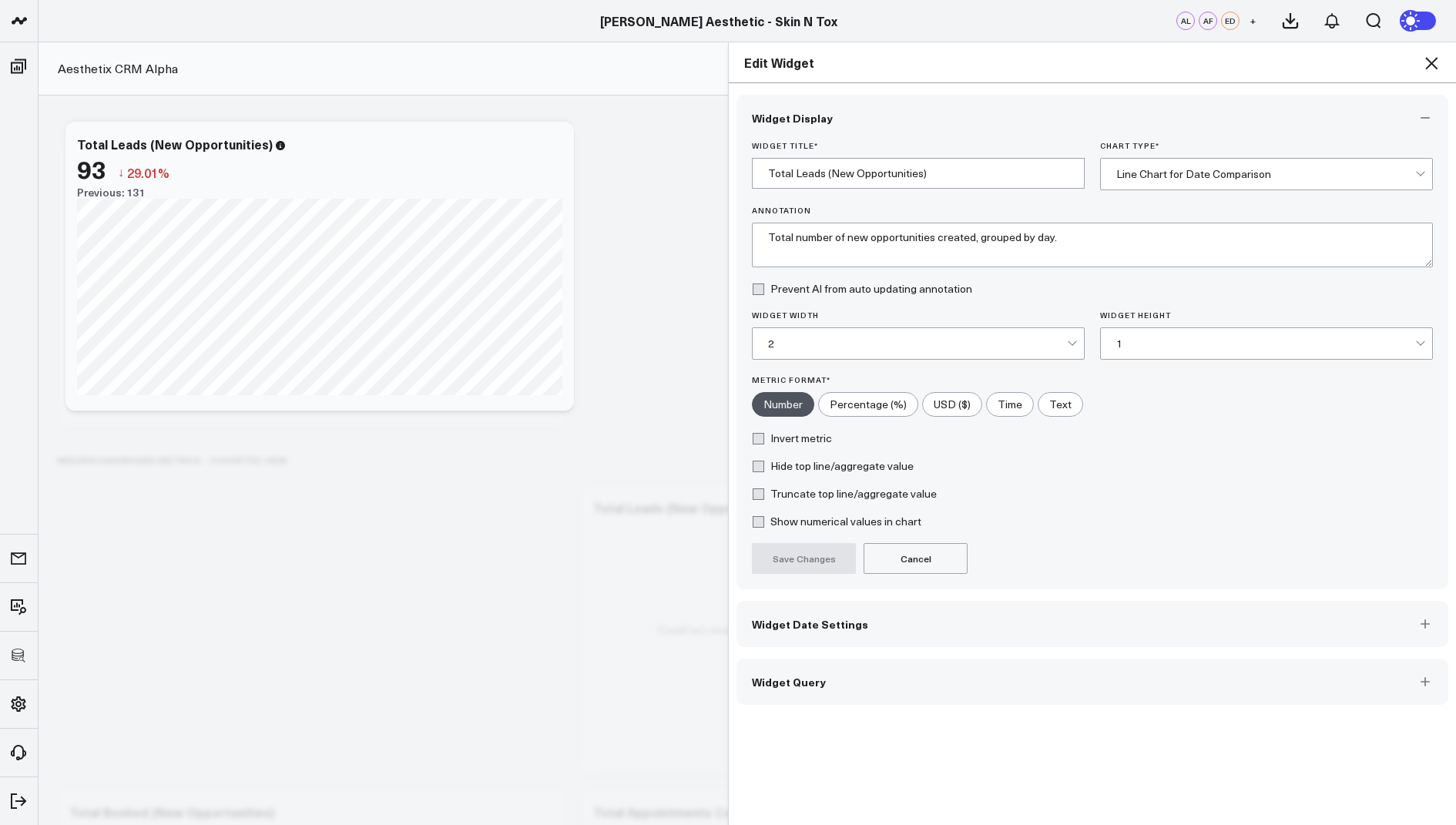
click at [778, 679] on span "Widget Query" at bounding box center [789, 681] width 73 height 12
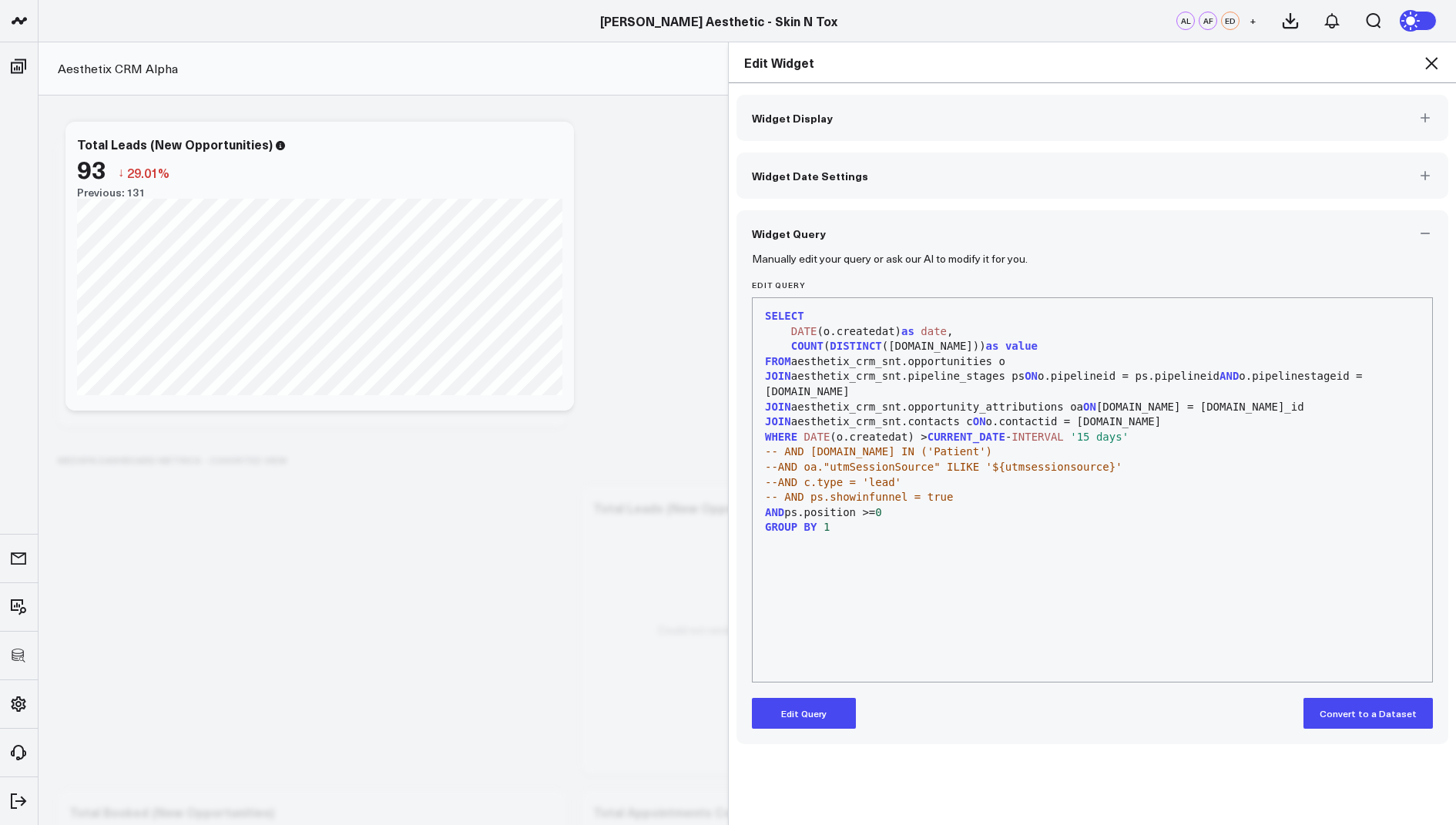
click at [1434, 72] on div "Edit Widget" at bounding box center [1092, 63] width 727 height 41
click at [1430, 61] on icon at bounding box center [1431, 63] width 12 height 12
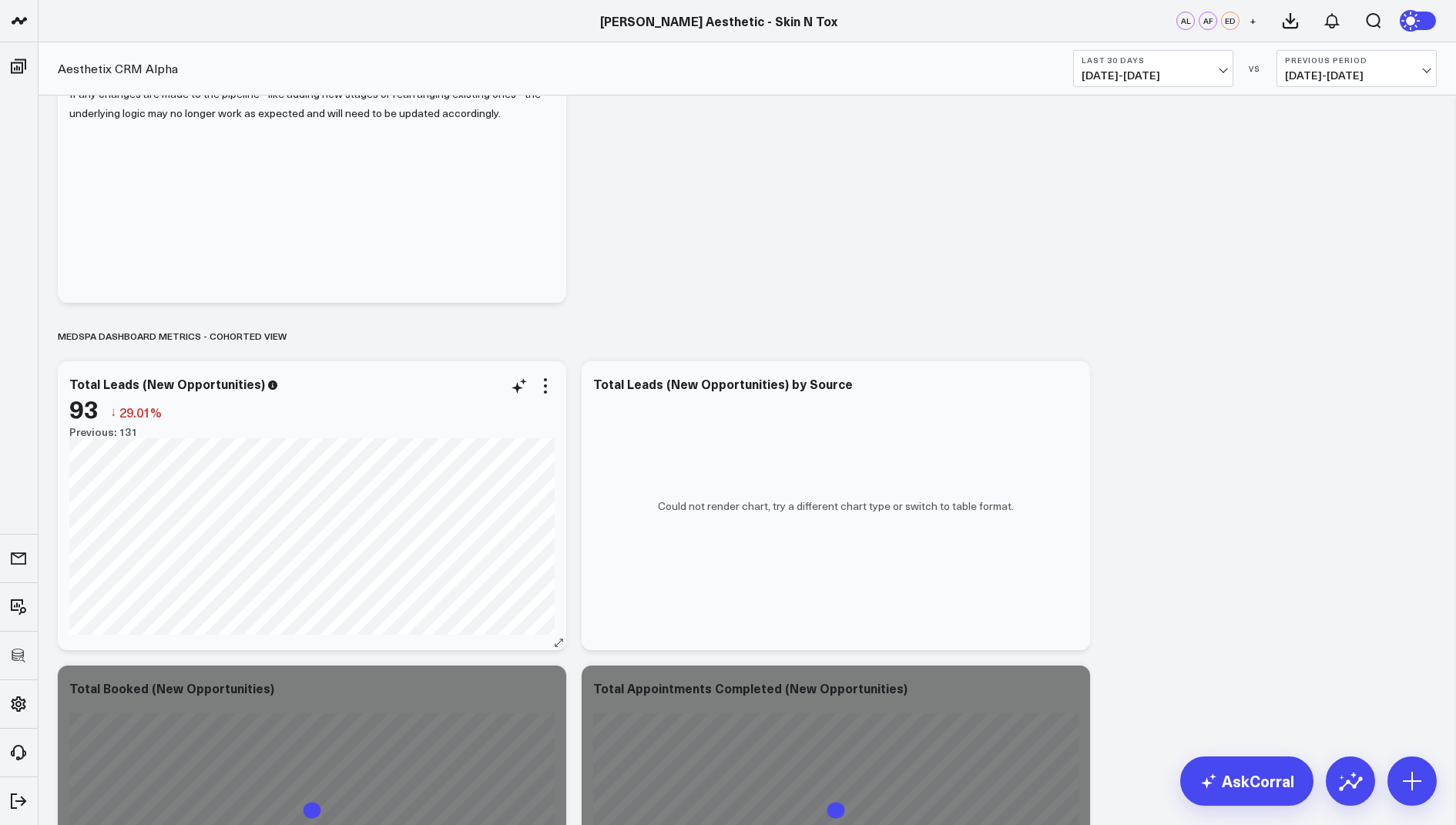
scroll to position [167, 0]
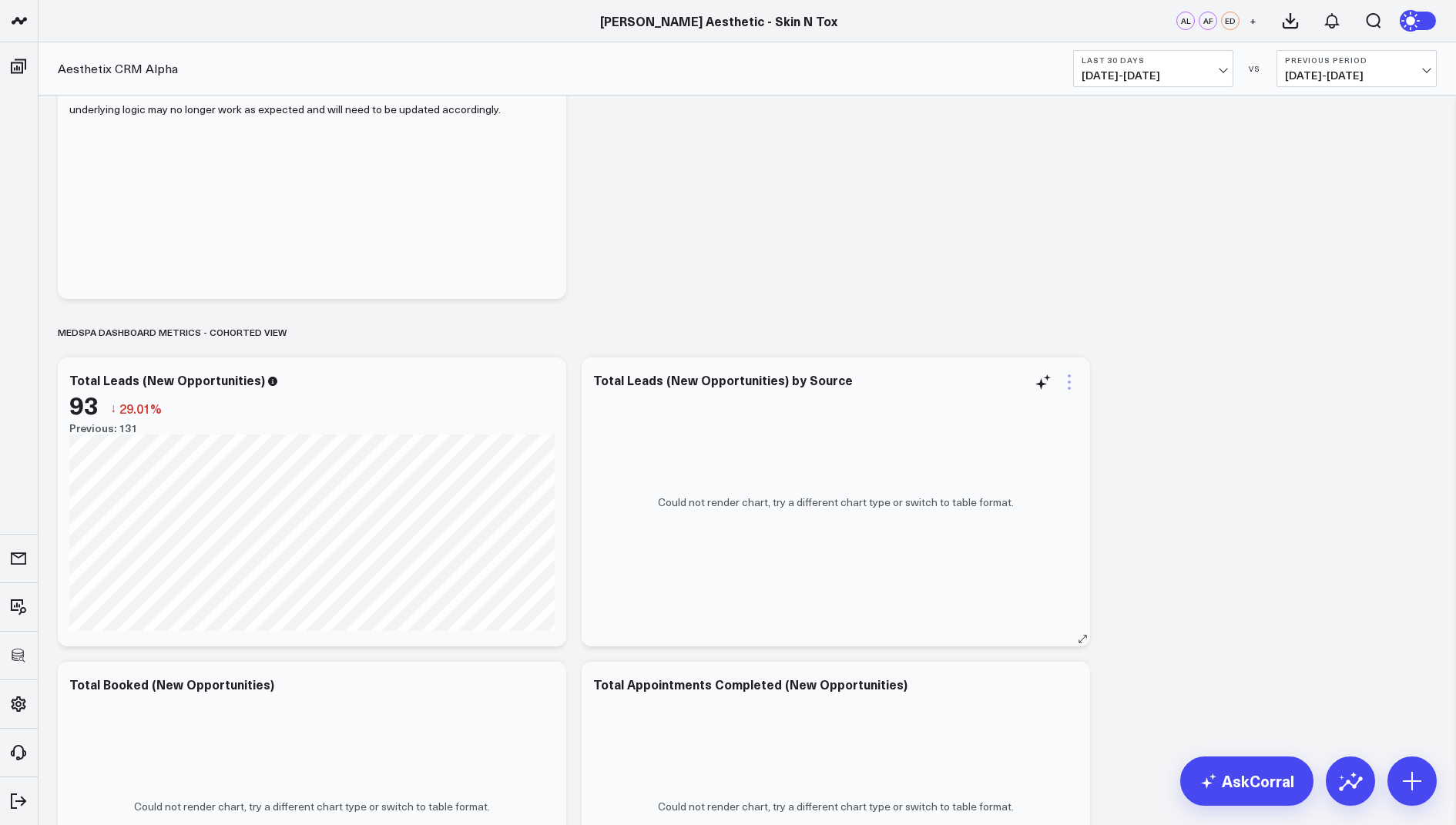
click at [1070, 382] on icon at bounding box center [1069, 381] width 3 height 3
click at [980, 704] on button "Edit Widget" at bounding box center [1006, 707] width 113 height 14
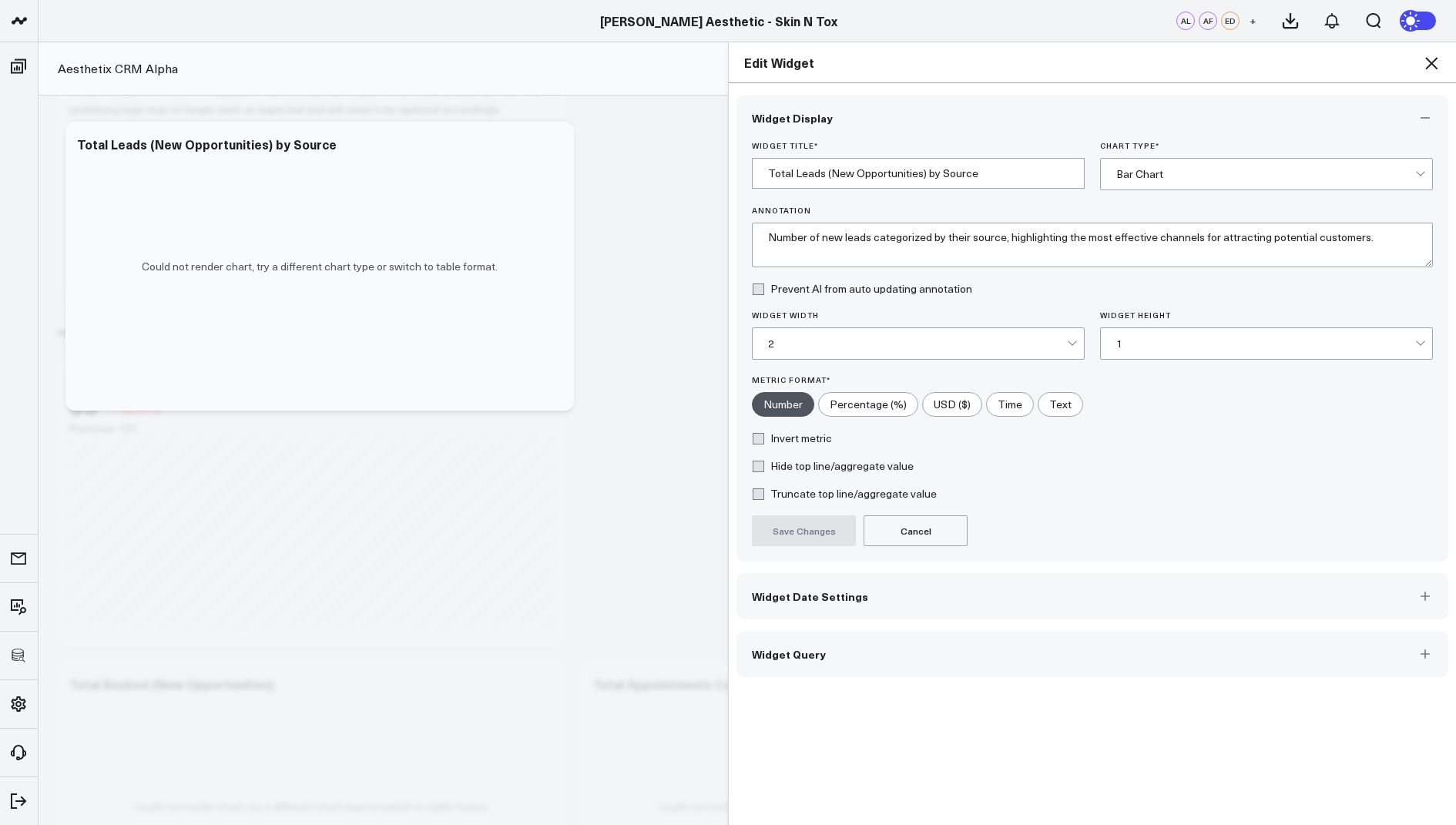
click at [783, 617] on div "Widget Display Widget Title * Total Leads (New Opportunities) by Source Chart T…" at bounding box center [1092, 385] width 712 height 582
click at [778, 647] on span "Widget Query" at bounding box center [789, 653] width 73 height 12
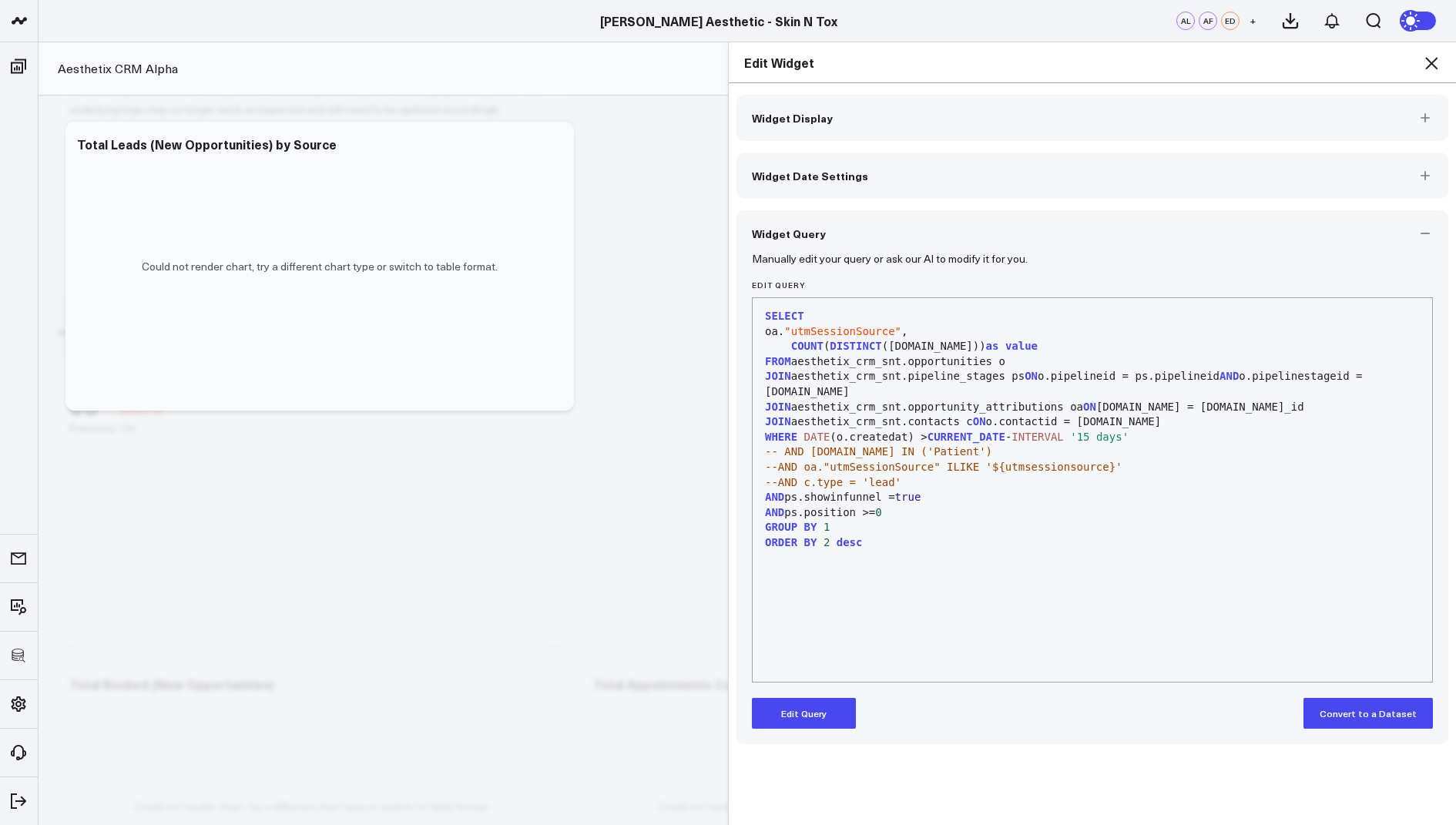
click at [794, 698] on button "Edit Query" at bounding box center [803, 713] width 104 height 31
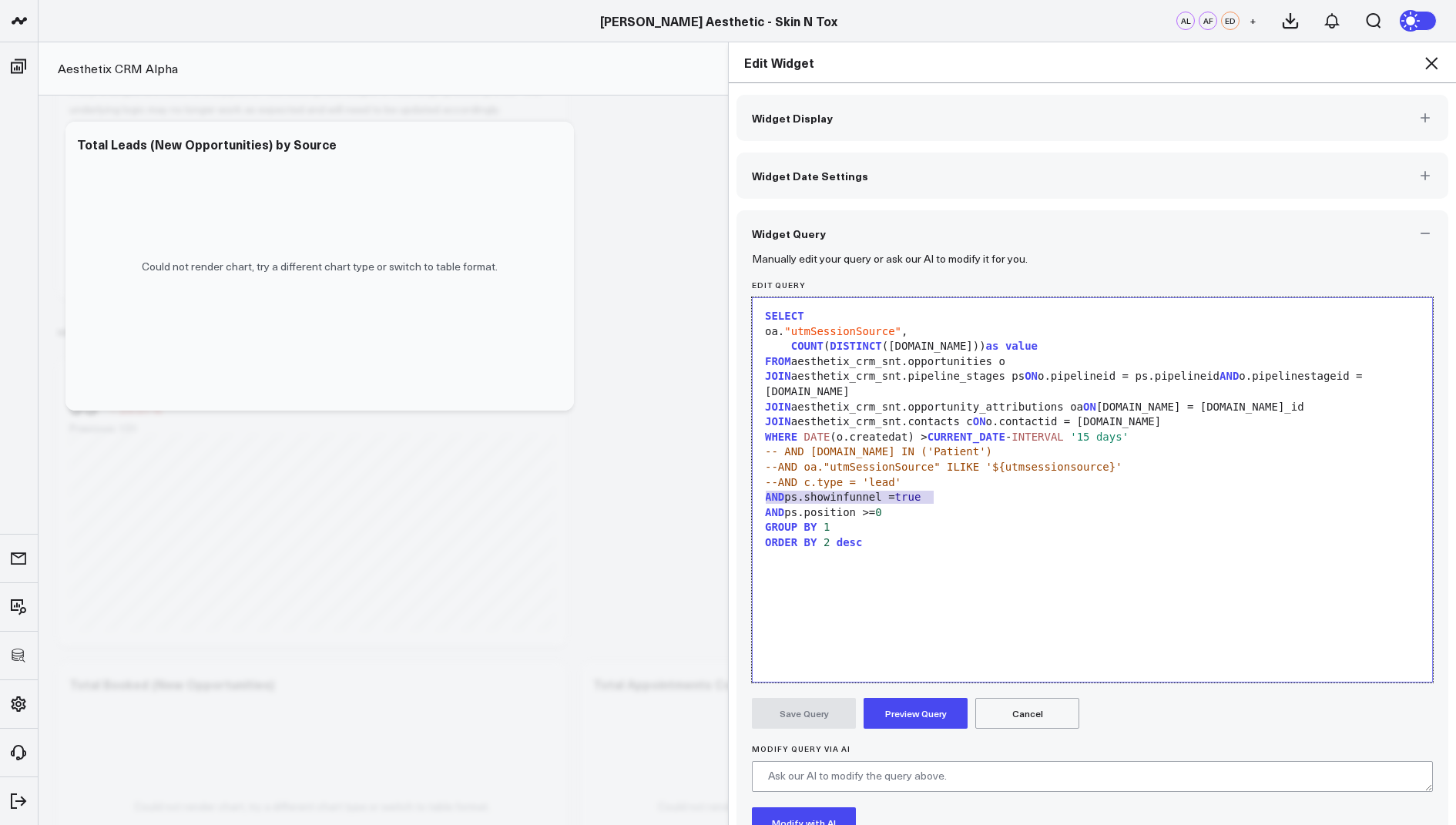
drag, startPoint x: 950, startPoint y: 494, endPoint x: 741, endPoint y: 497, distance: 209.0
click at [741, 497] on div "Manually edit your query or ask our AI to modify it for you. Edit Query 99 1 2 …" at bounding box center [1092, 595] width 712 height 678
copy div "AND ps.showinfunnel = true"
click at [1423, 64] on icon at bounding box center [1431, 63] width 19 height 19
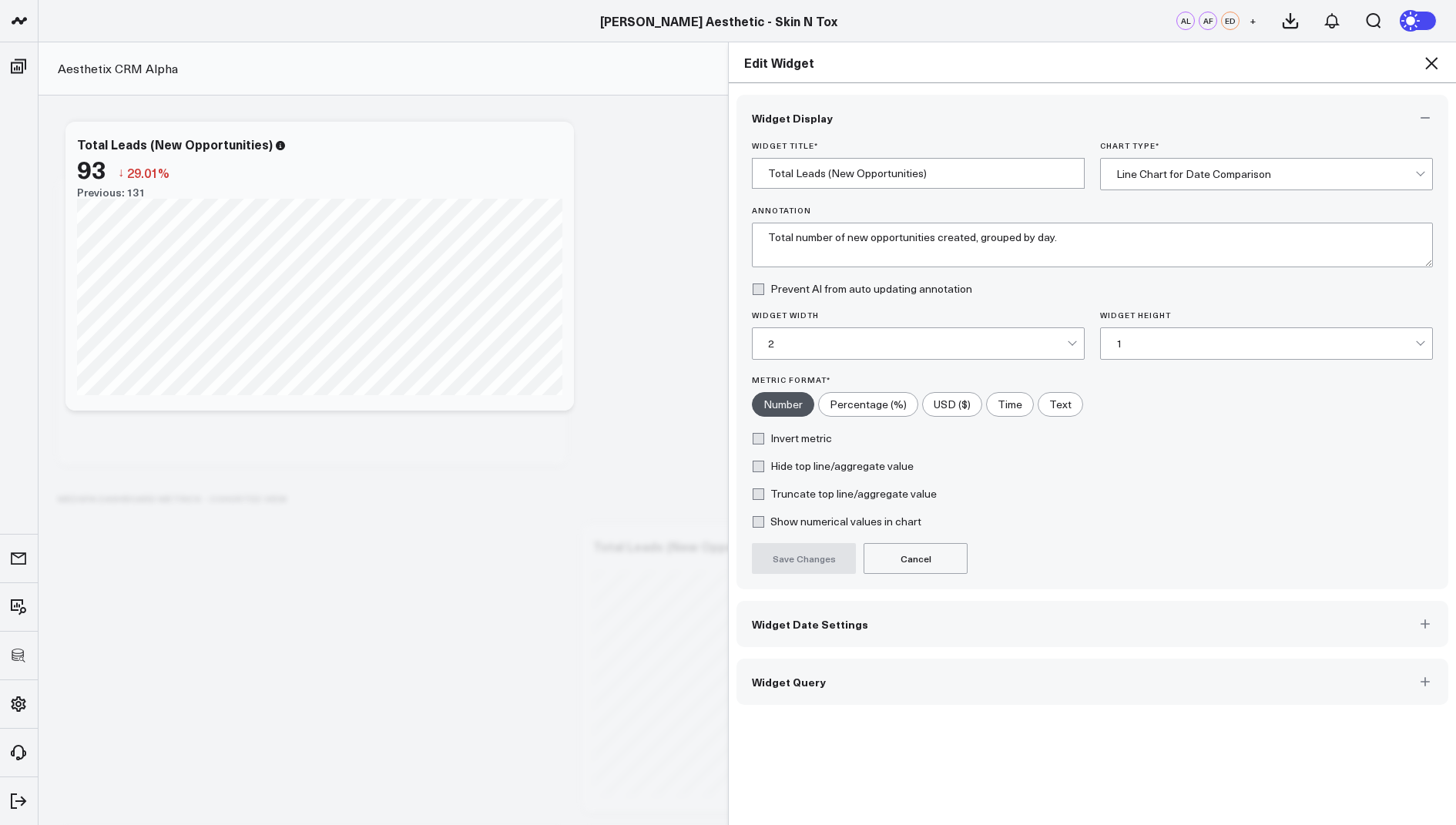
click at [1423, 70] on icon at bounding box center [1431, 63] width 19 height 19
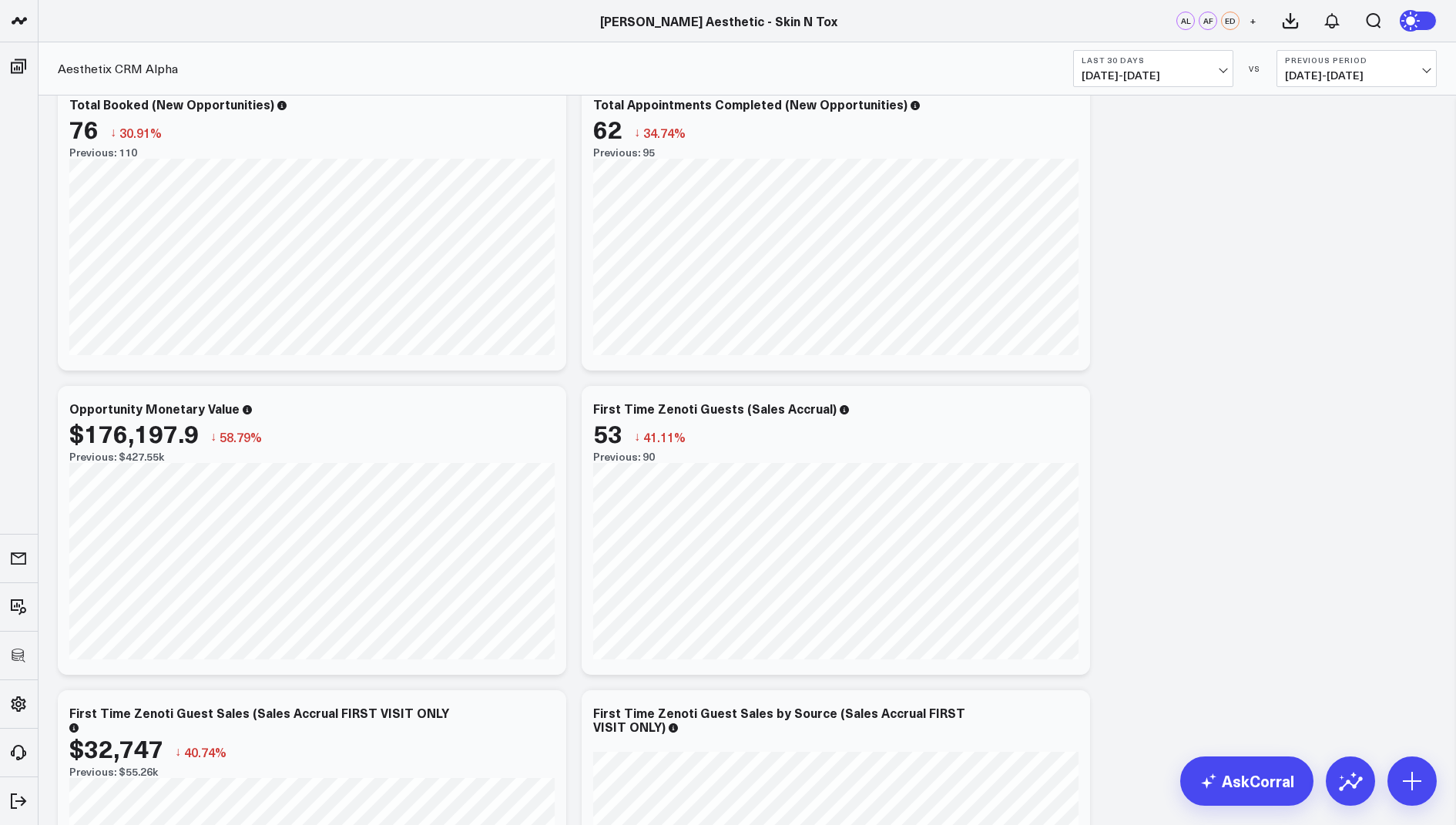
scroll to position [782, 0]
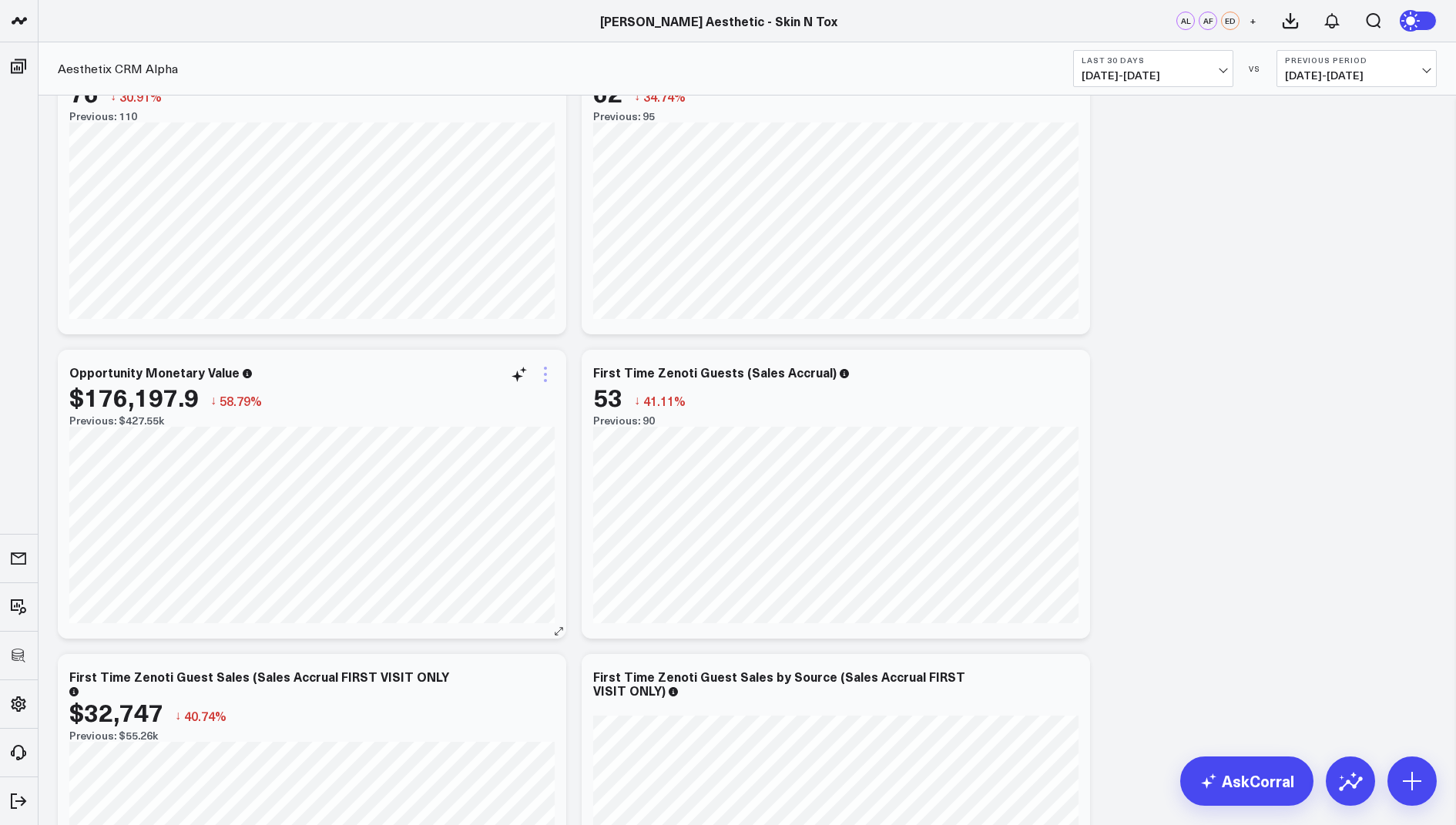
click at [550, 375] on icon at bounding box center [545, 374] width 19 height 19
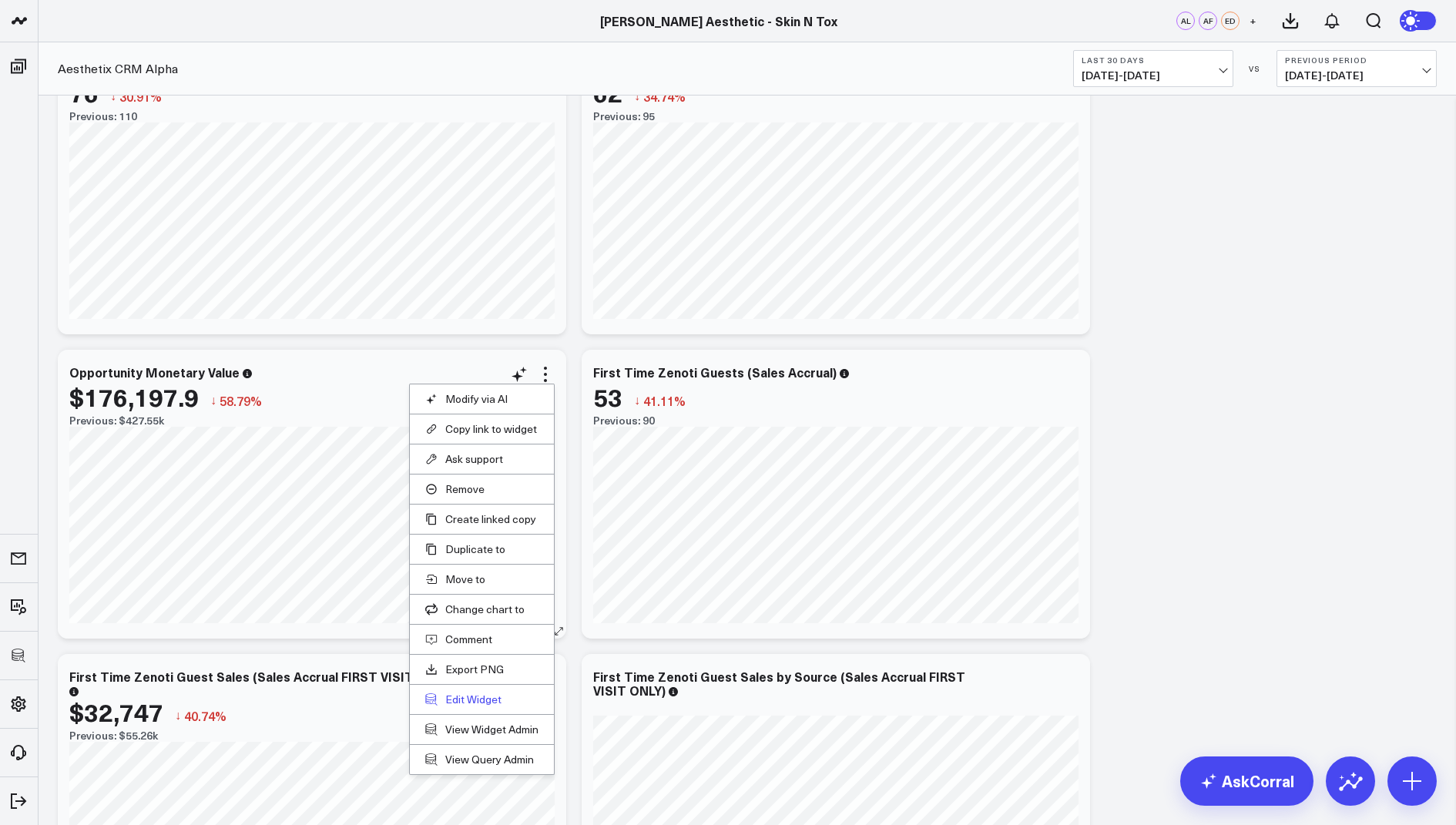
click at [458, 692] on button "Edit Widget" at bounding box center [482, 699] width 113 height 14
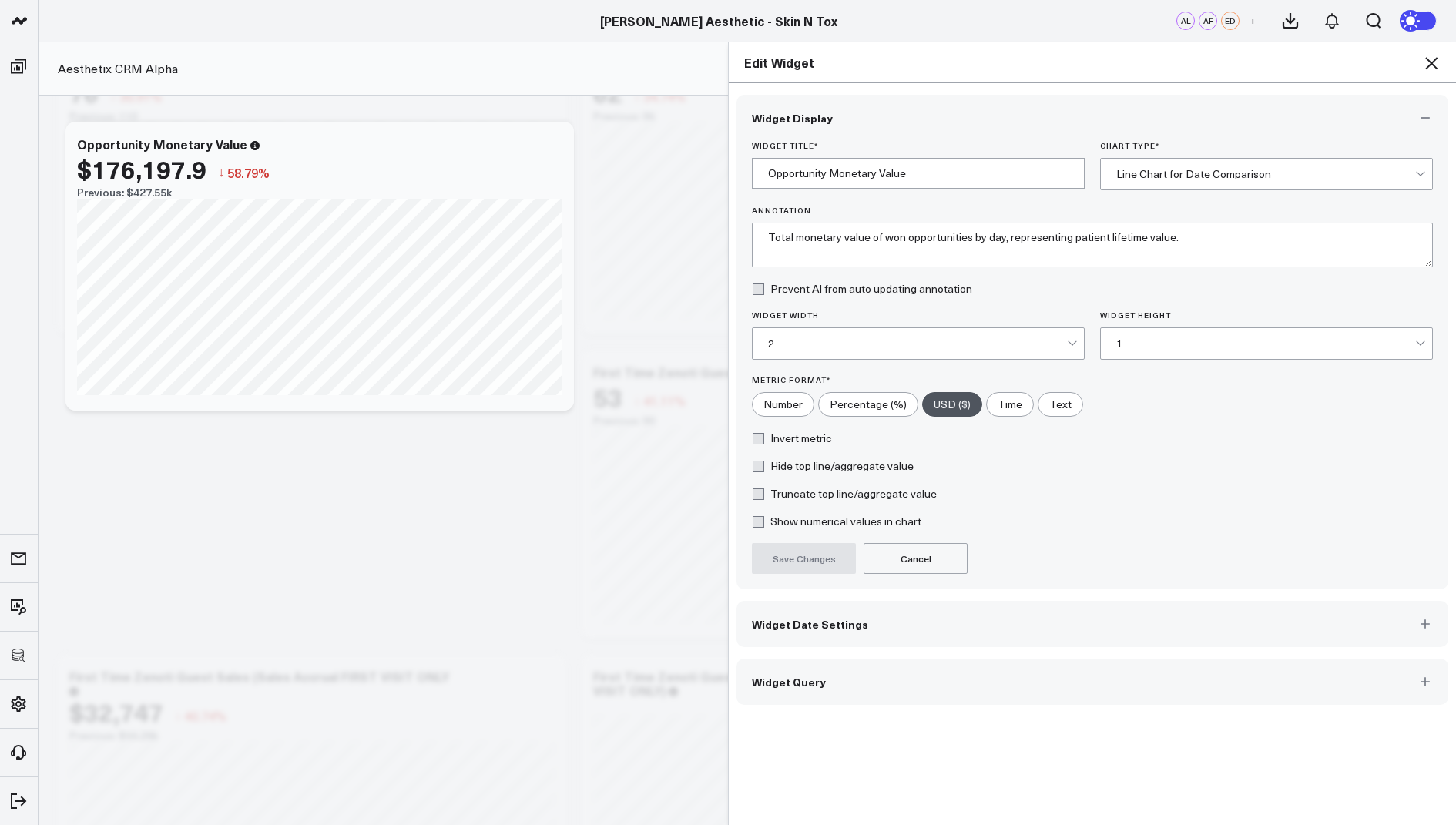
click at [846, 696] on button "Widget Query" at bounding box center [1092, 681] width 712 height 47
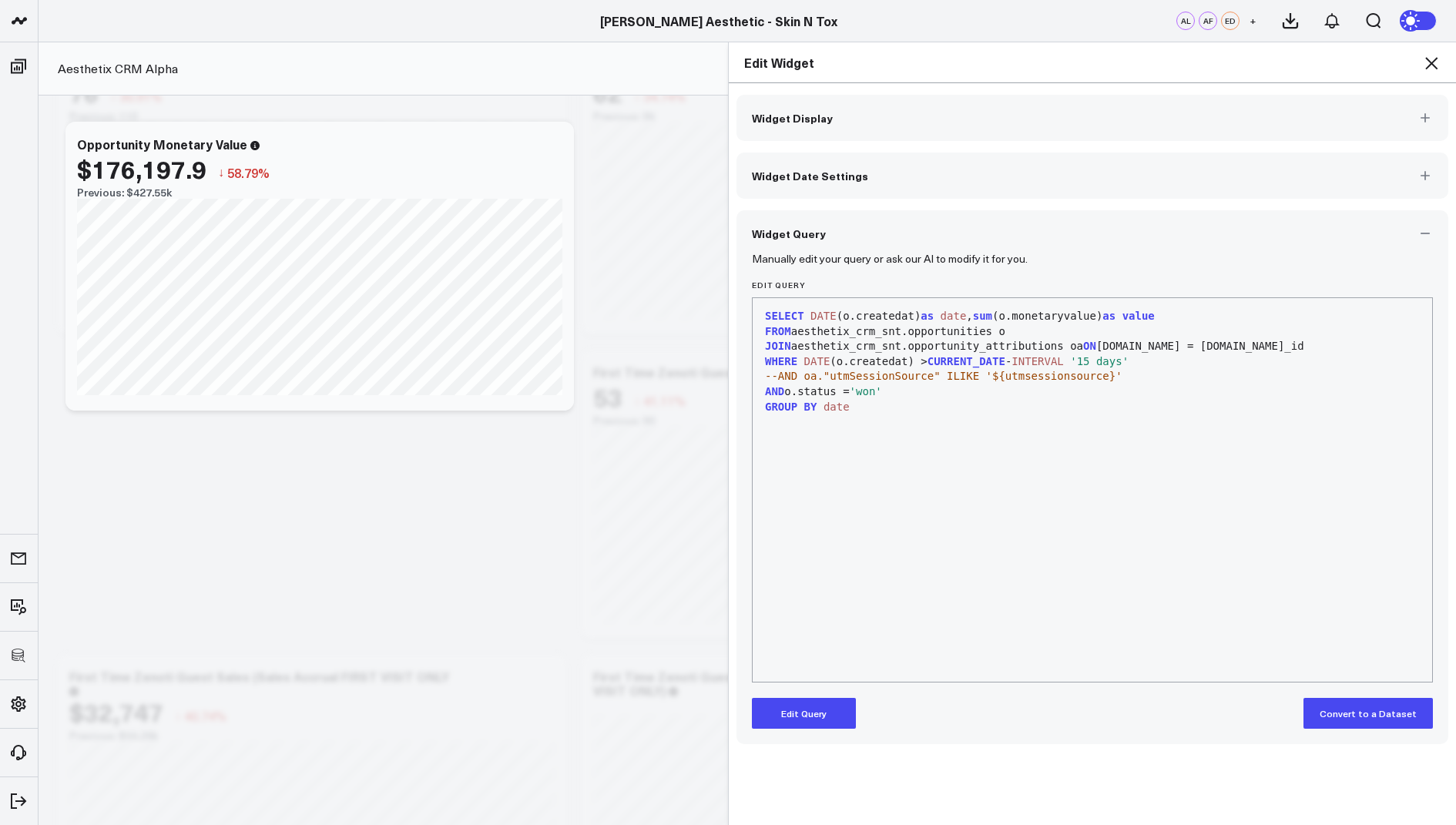
click at [1432, 63] on icon at bounding box center [1431, 63] width 19 height 19
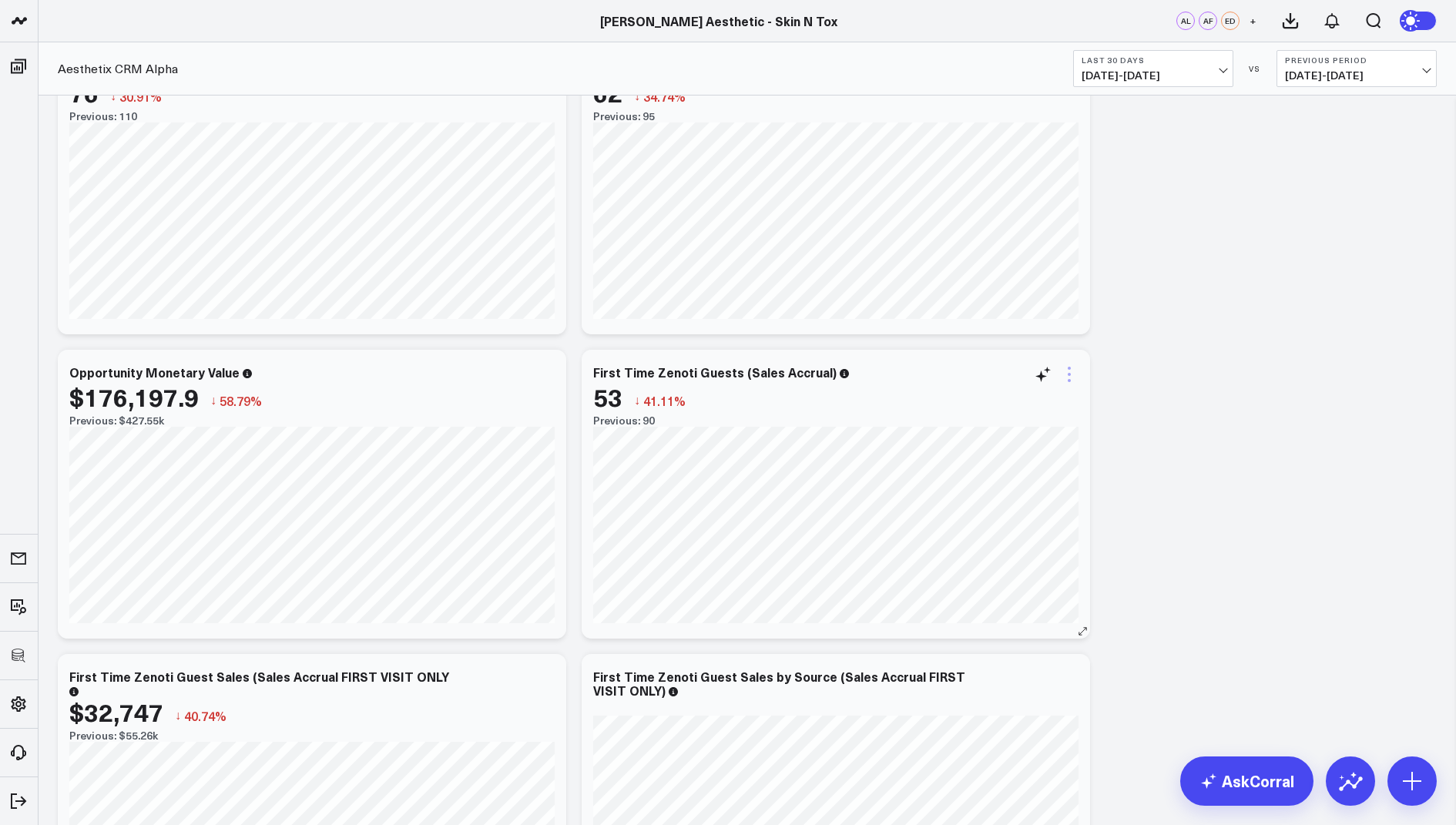
click at [1074, 371] on icon at bounding box center [1069, 374] width 19 height 19
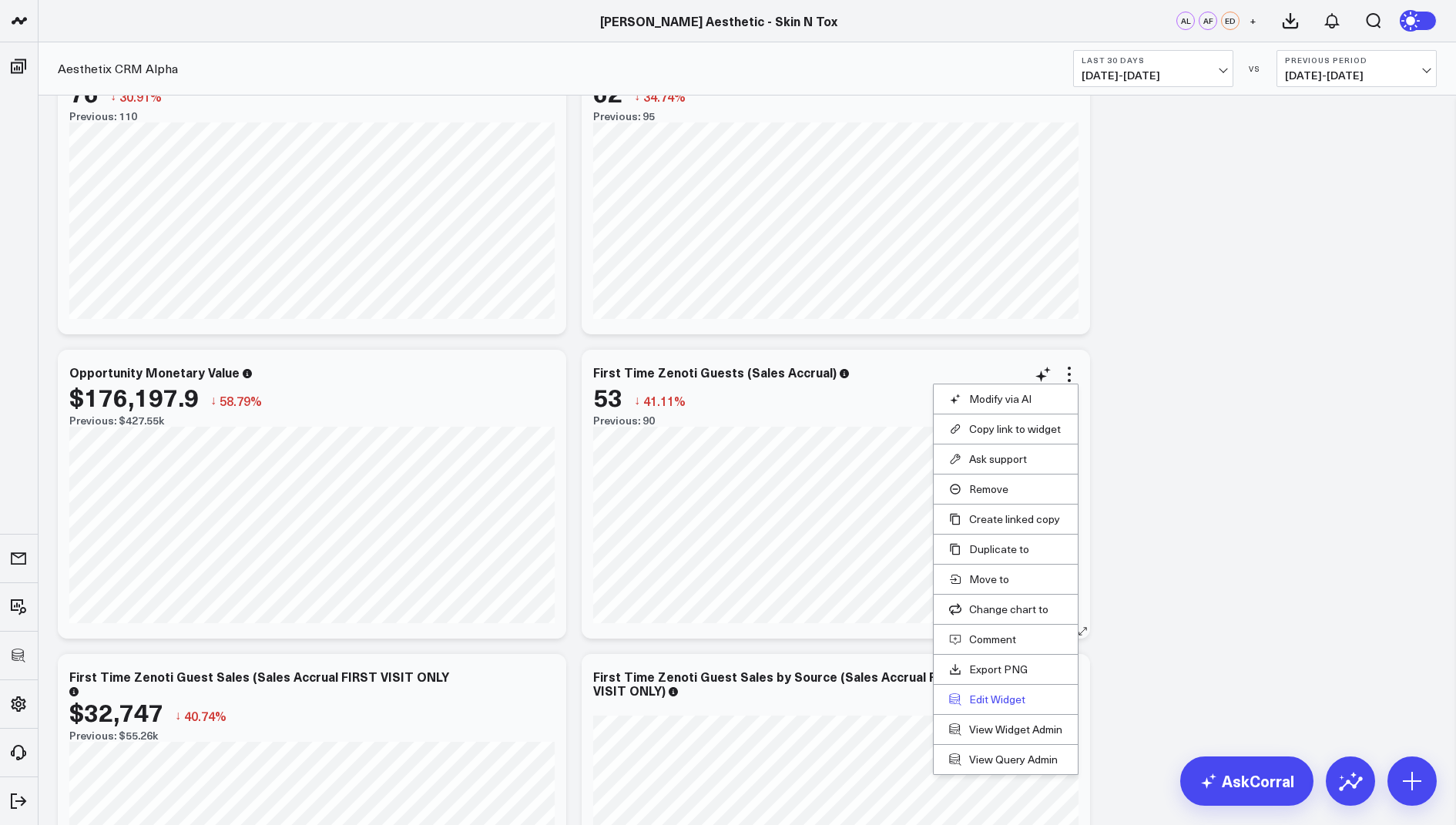
click at [989, 692] on button "Edit Widget" at bounding box center [1006, 699] width 113 height 14
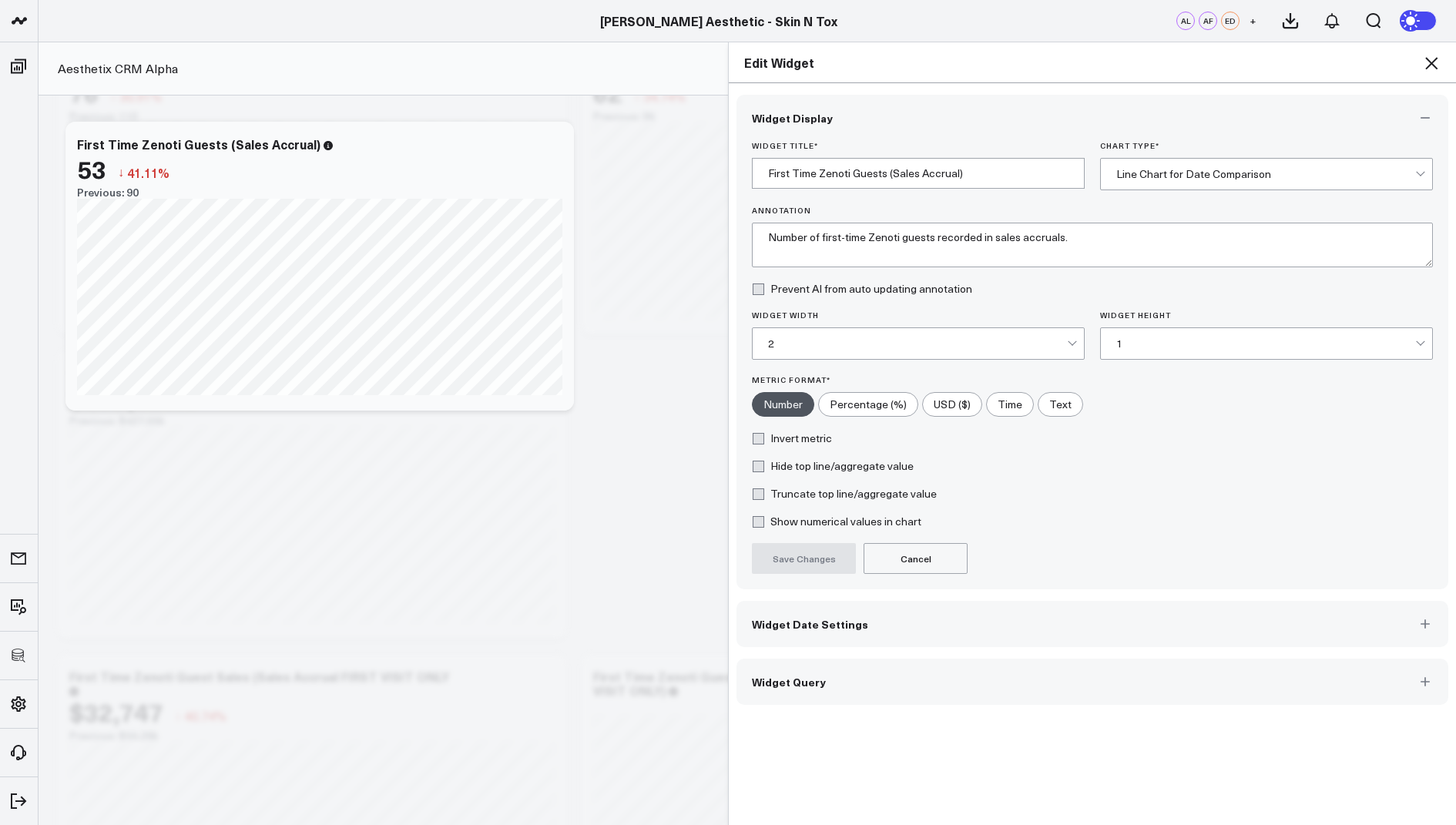
click at [786, 667] on button "Widget Query" at bounding box center [1092, 681] width 712 height 47
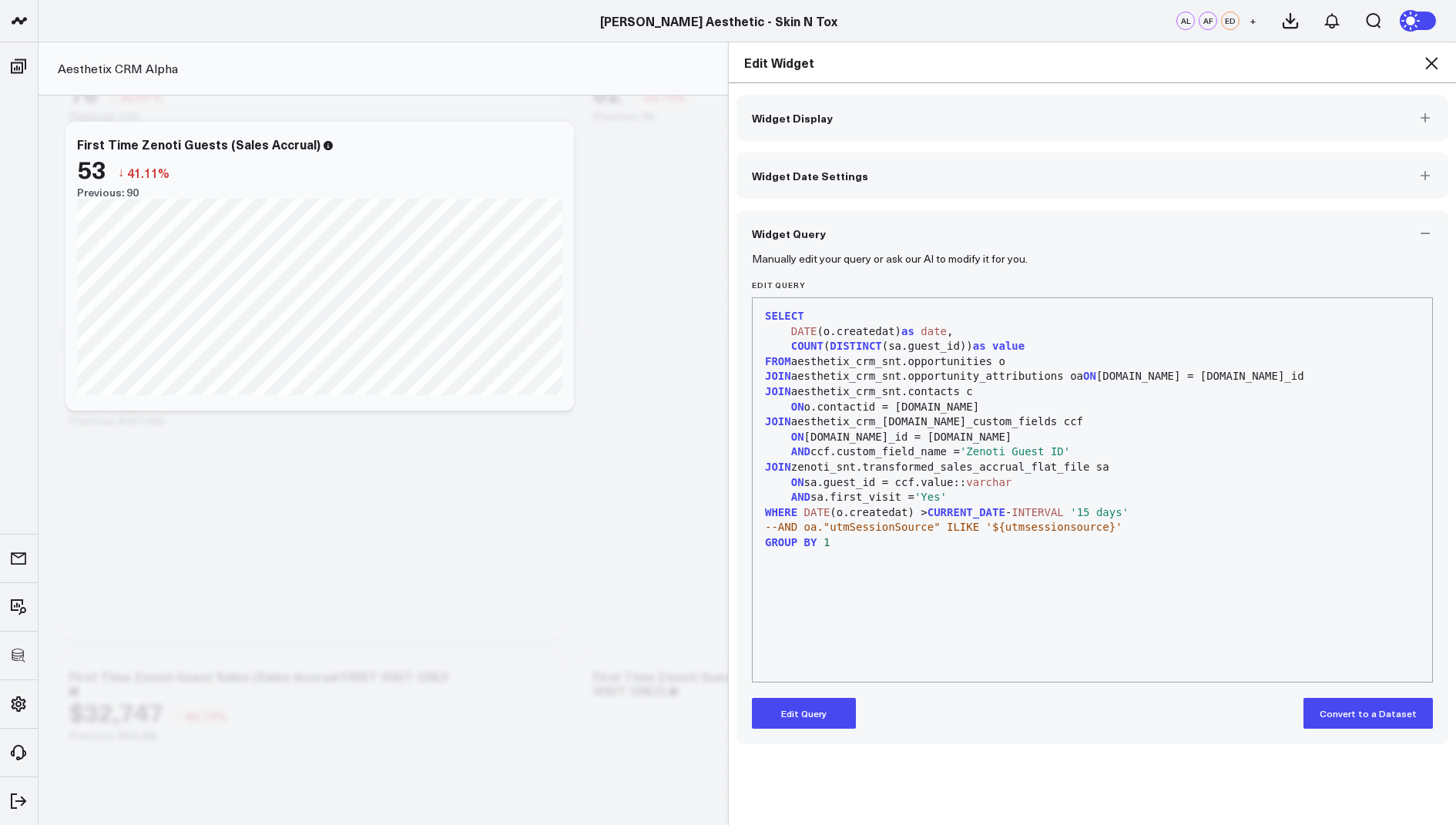
click at [1427, 60] on icon at bounding box center [1431, 63] width 12 height 12
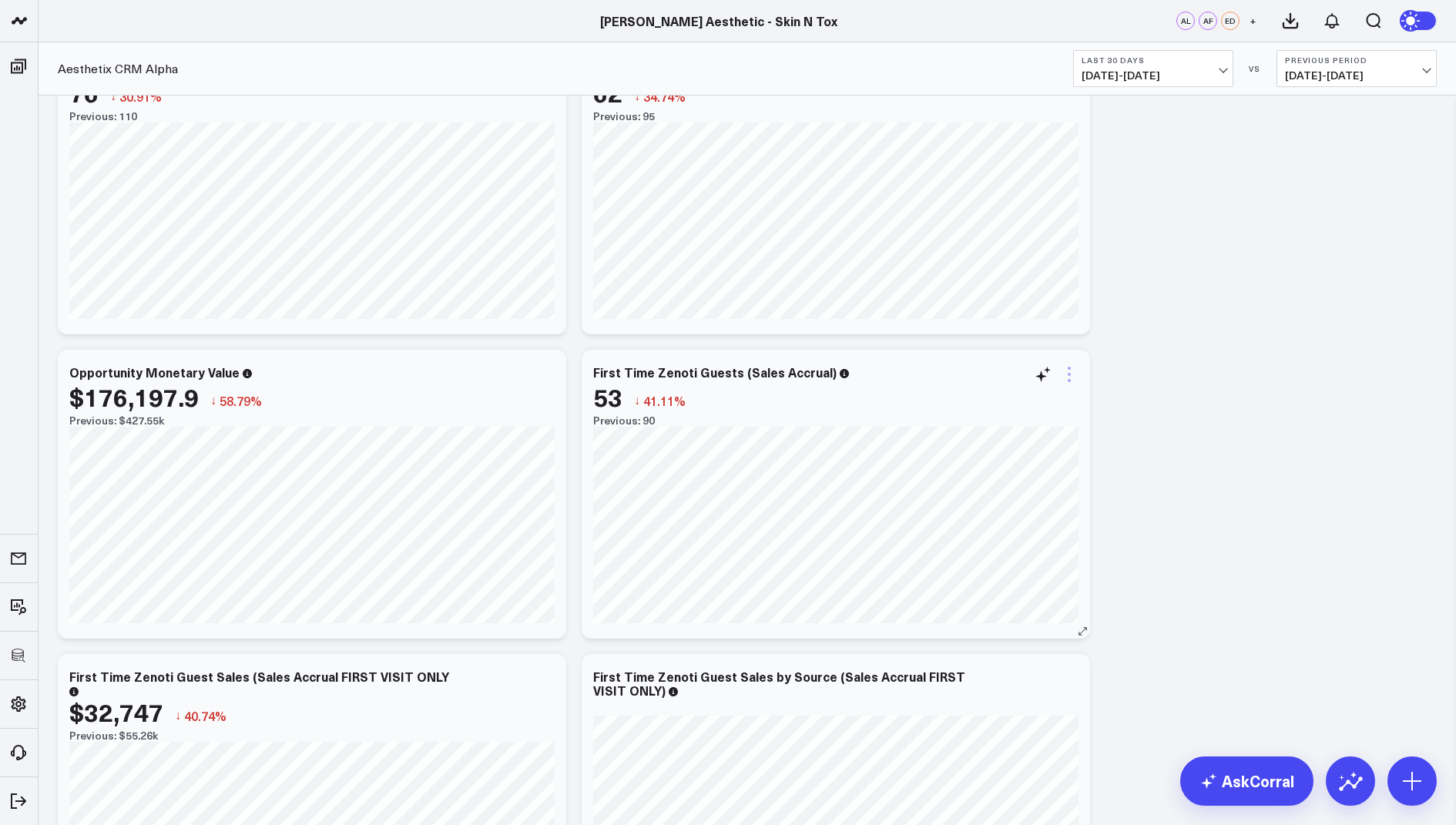
click at [1076, 367] on icon at bounding box center [1069, 374] width 19 height 19
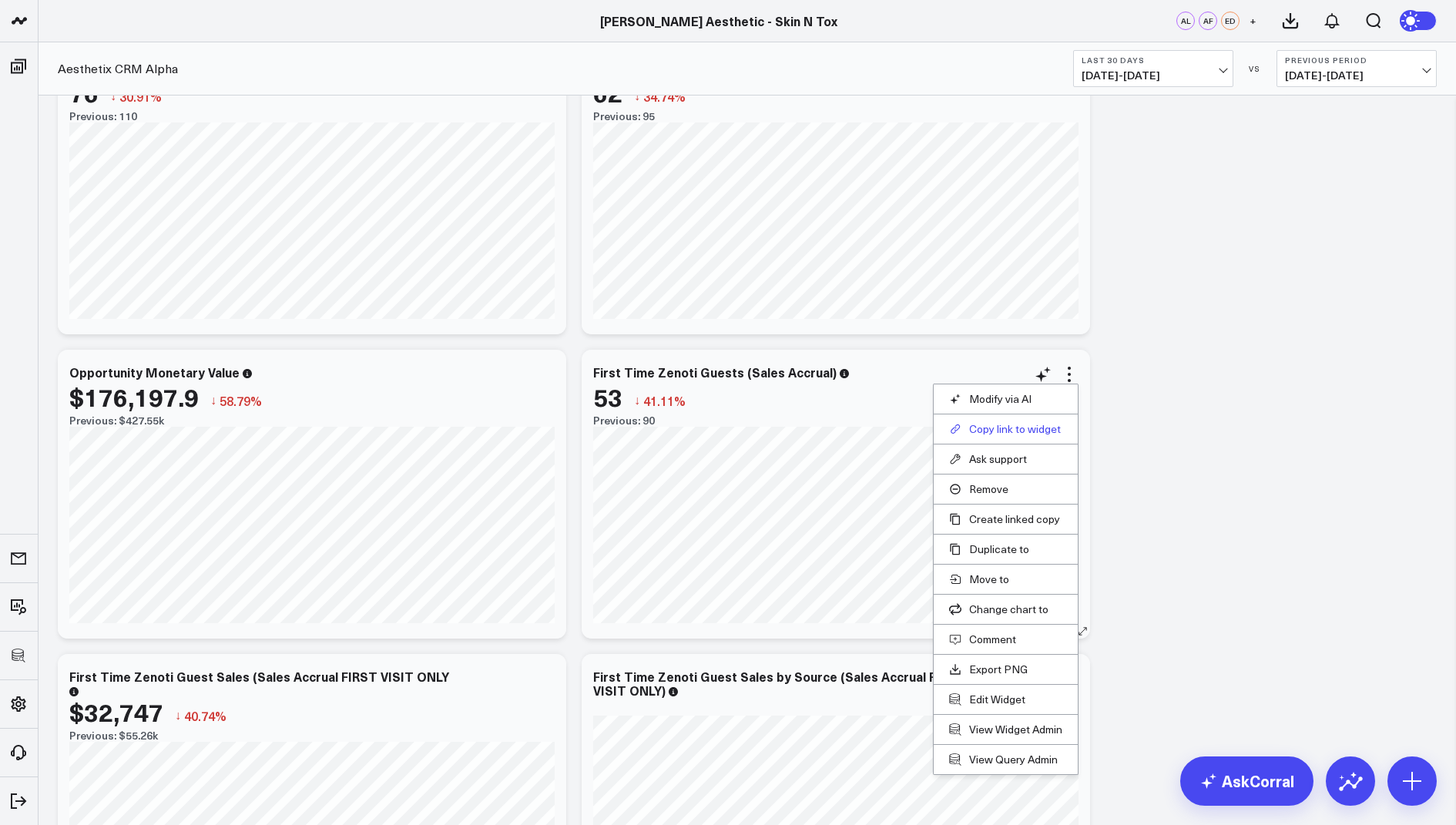
click at [981, 426] on button "Copy link to widget" at bounding box center [1006, 429] width 113 height 14
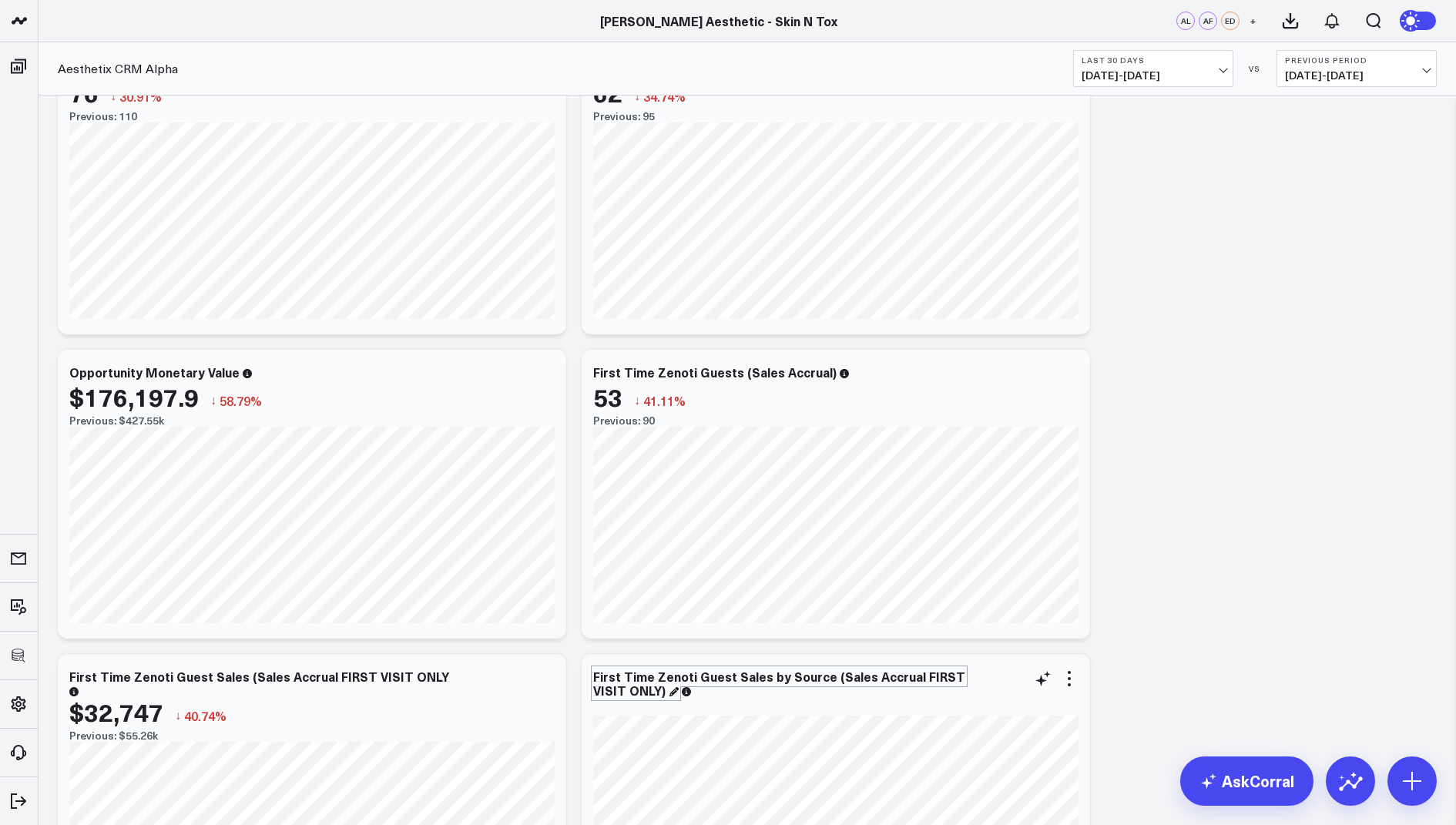
scroll to position [970, 0]
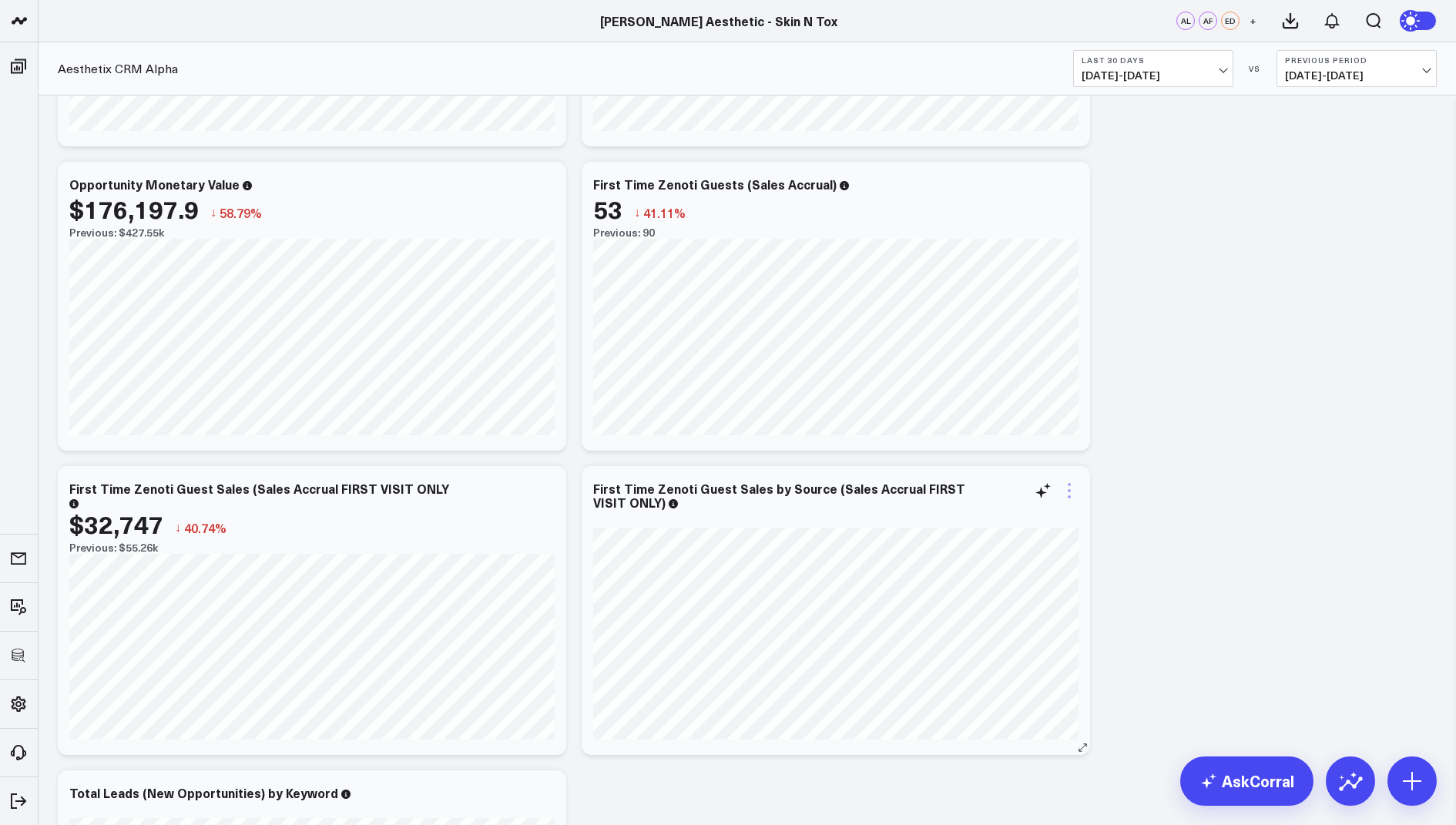
click at [1067, 488] on icon at bounding box center [1069, 490] width 19 height 19
click at [967, 468] on button "Copy link to widget" at bounding box center [982, 466] width 113 height 14
